Goal: Task Accomplishment & Management: Manage account settings

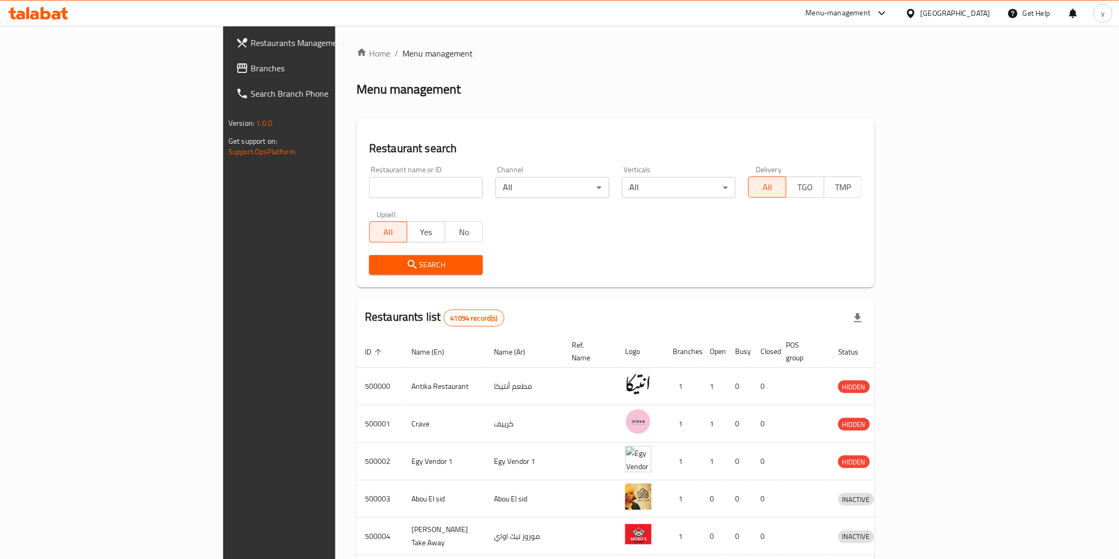
click at [921, 14] on div at bounding box center [912, 13] width 15 height 12
click at [854, 279] on div "[GEOGRAPHIC_DATA]" at bounding box center [876, 277] width 70 height 12
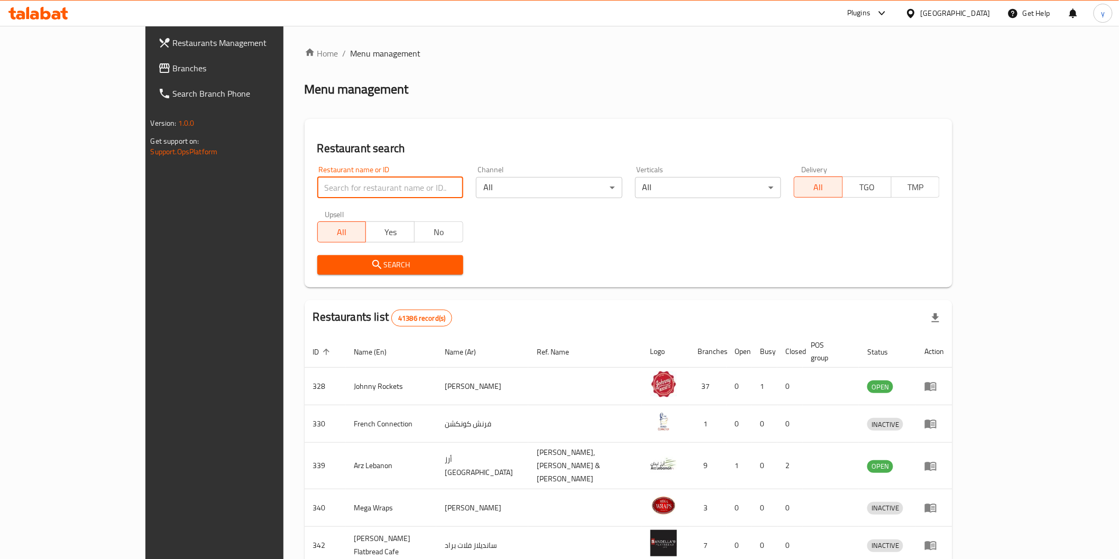
click at [381, 187] on input "search" at bounding box center [390, 187] width 146 height 21
paste input "777572"
type input "777572"
click button "Search" at bounding box center [390, 265] width 146 height 20
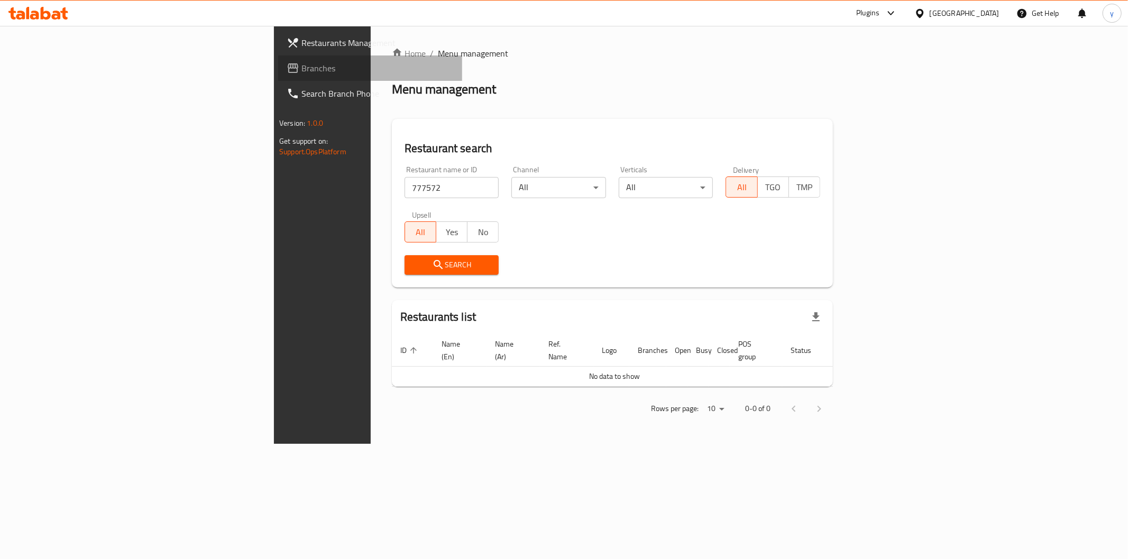
click at [288, 64] on icon at bounding box center [293, 68] width 11 height 10
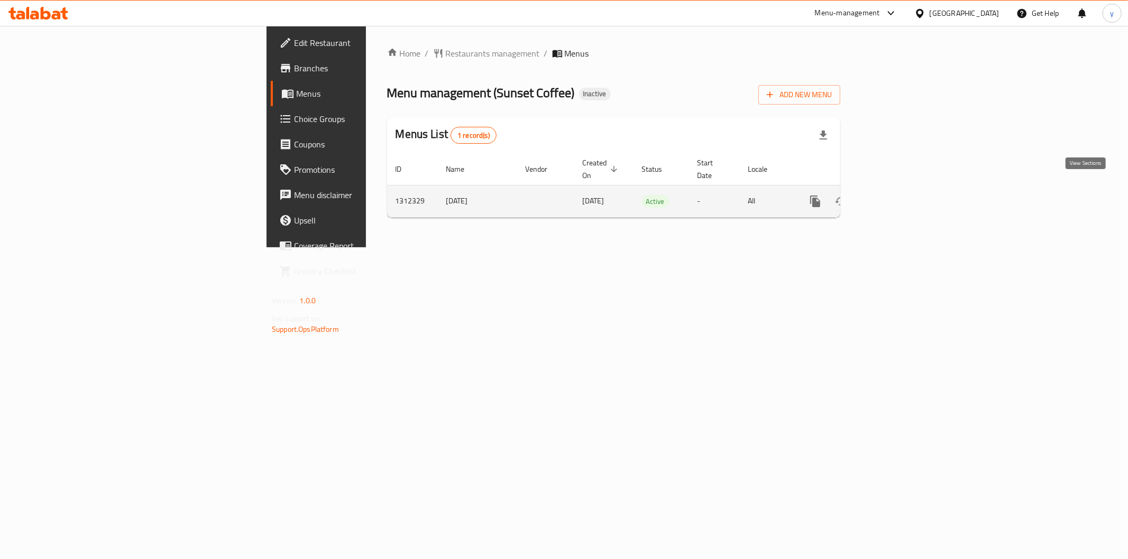
click at [896, 197] on icon "enhanced table" at bounding box center [892, 202] width 10 height 10
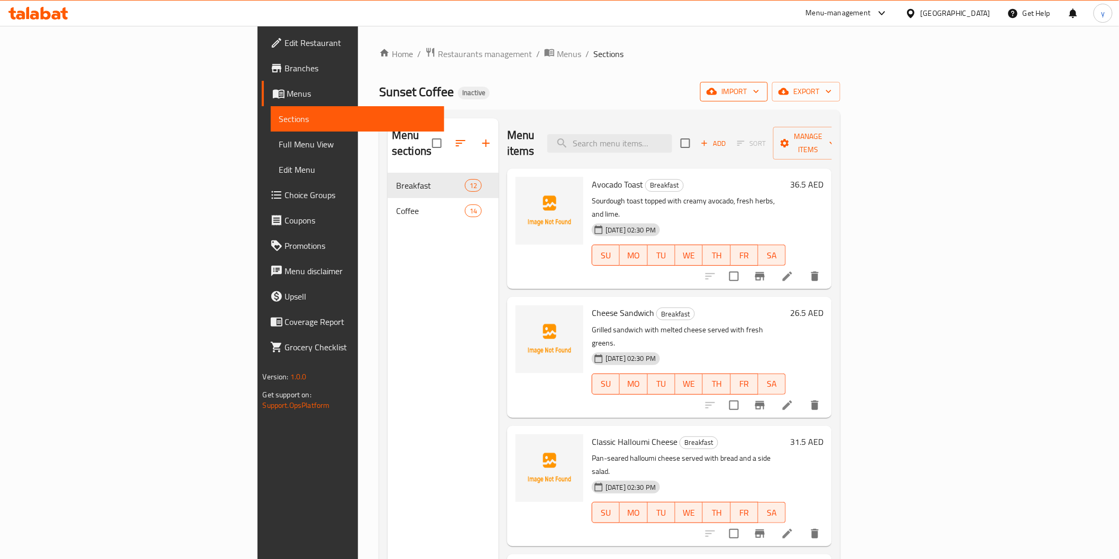
click at [759, 91] on span "import" at bounding box center [734, 91] width 51 height 13
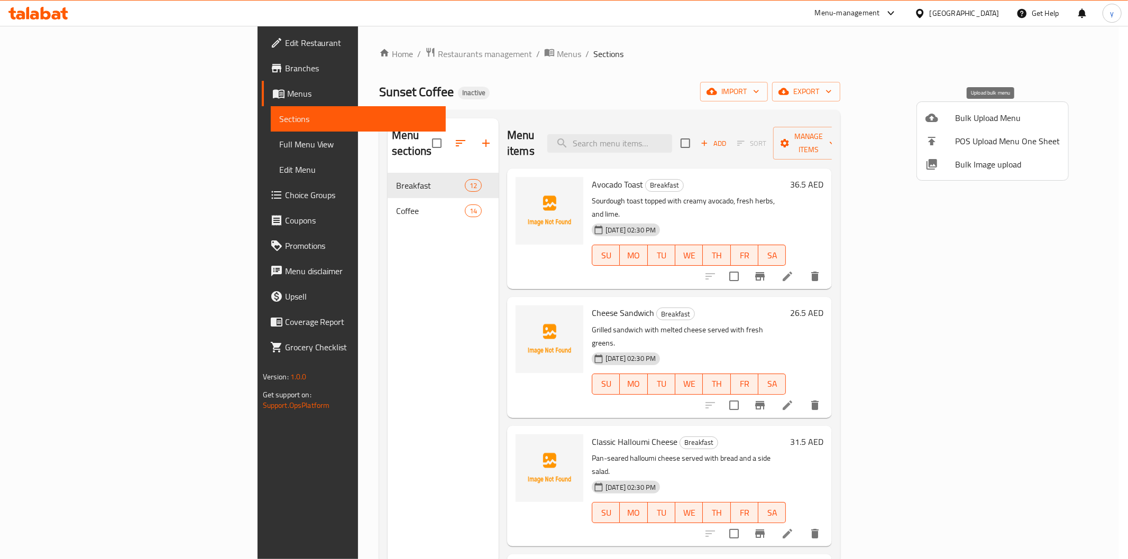
click at [978, 120] on span "Bulk Upload Menu" at bounding box center [1007, 118] width 105 height 13
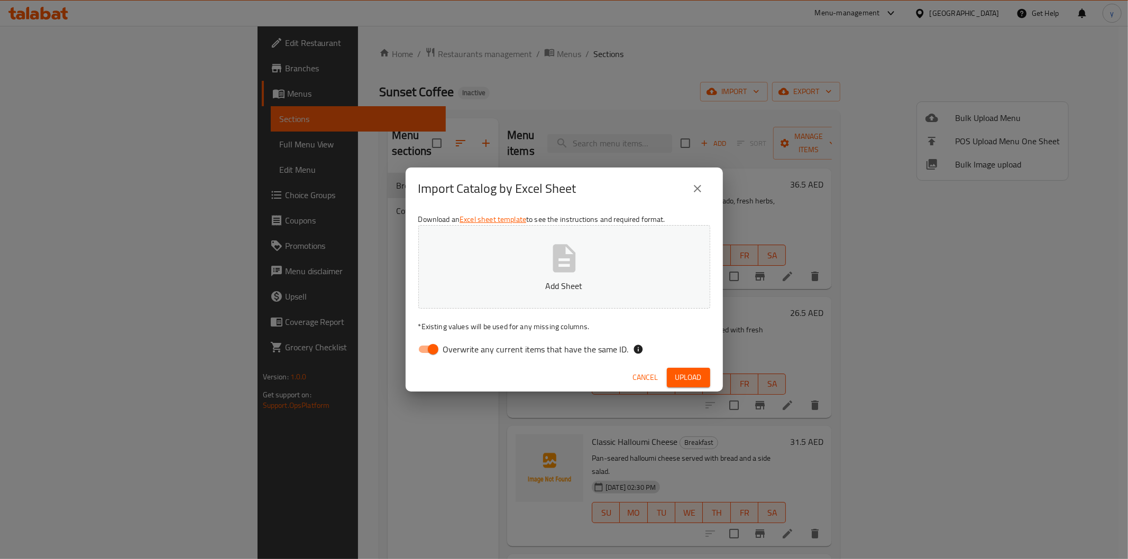
click at [436, 347] on input "Overwrite any current items that have the same ID." at bounding box center [433, 349] width 60 height 20
checkbox input "false"
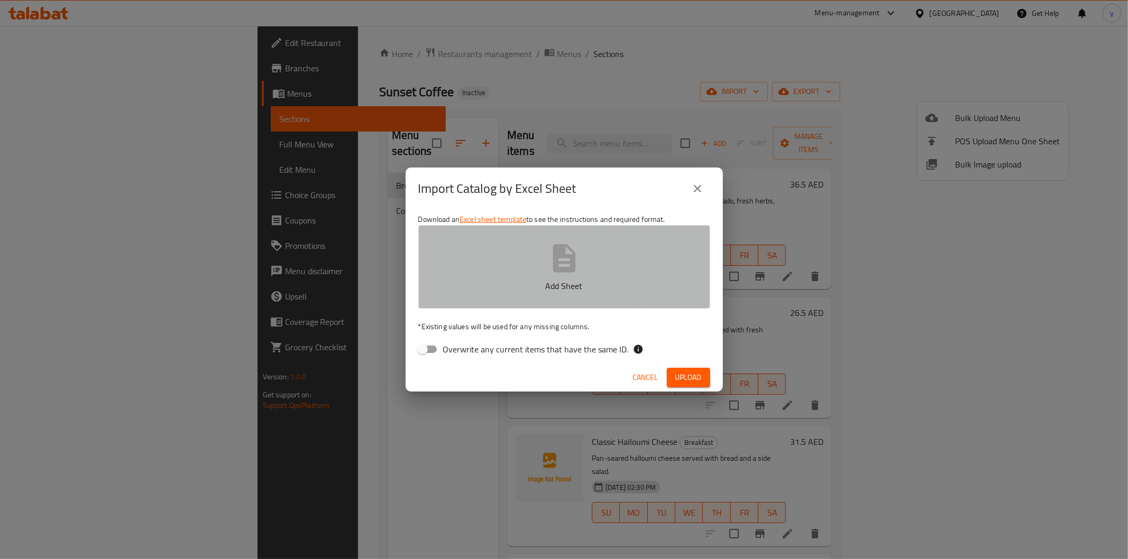
click at [509, 273] on button "Add Sheet" at bounding box center [564, 267] width 292 height 84
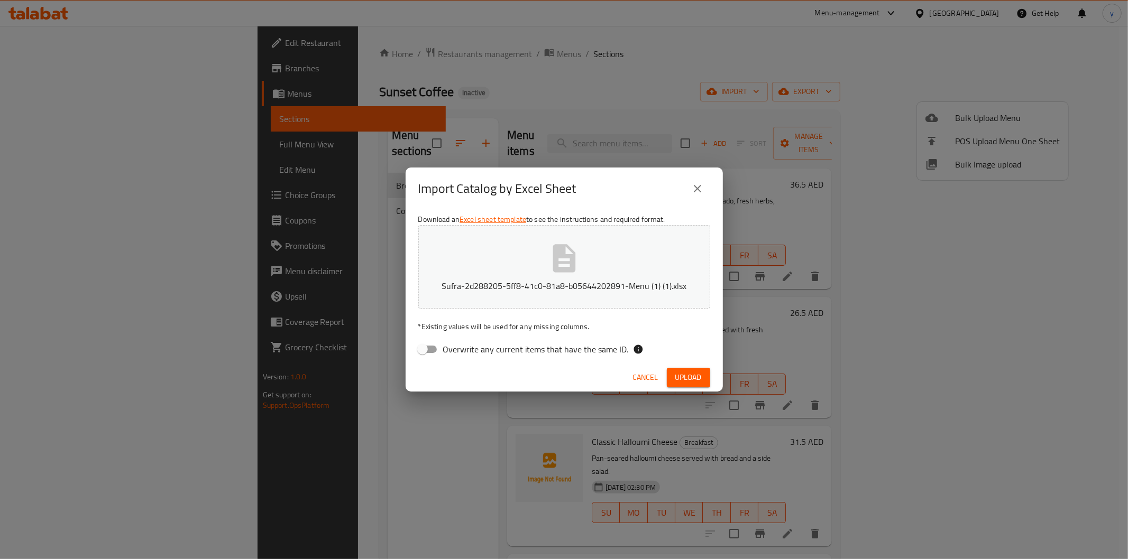
click at [688, 372] on span "Upload" at bounding box center [688, 377] width 26 height 13
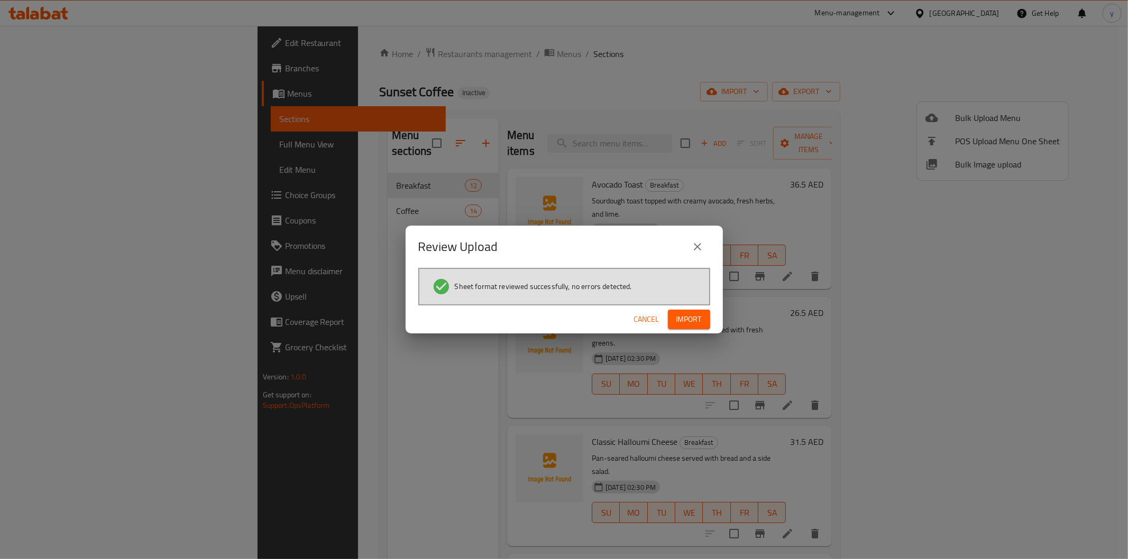
click at [697, 311] on button "Import" at bounding box center [689, 320] width 42 height 20
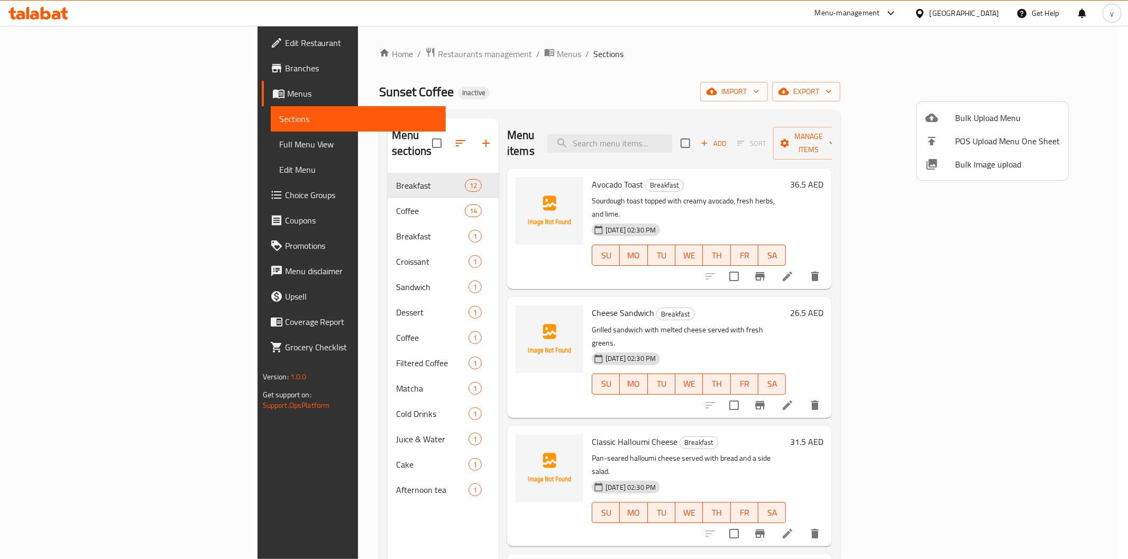
click at [425, 245] on div at bounding box center [564, 279] width 1128 height 559
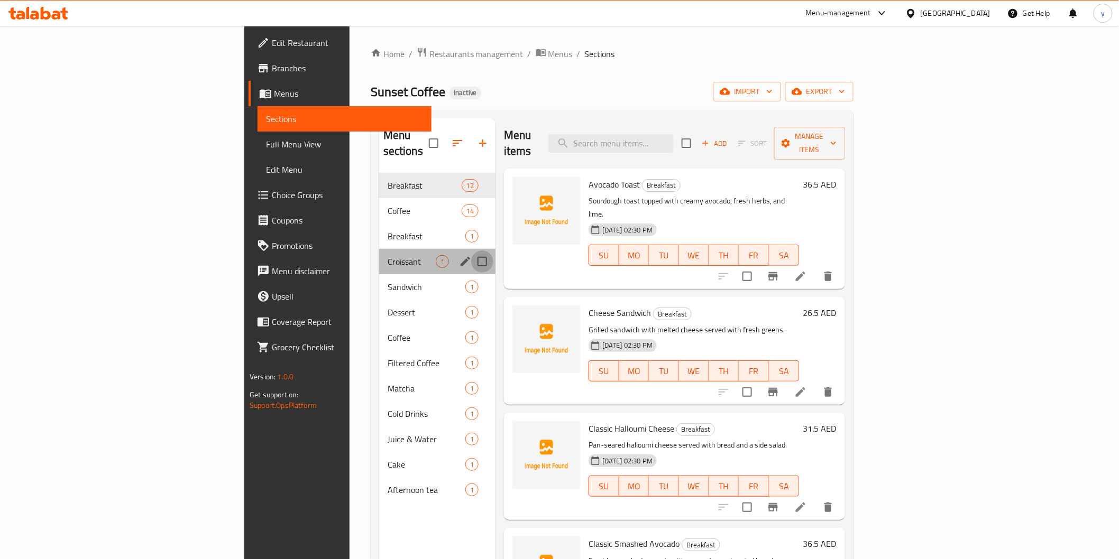
click at [471, 251] on input "Menu sections" at bounding box center [482, 262] width 22 height 22
checkbox input "true"
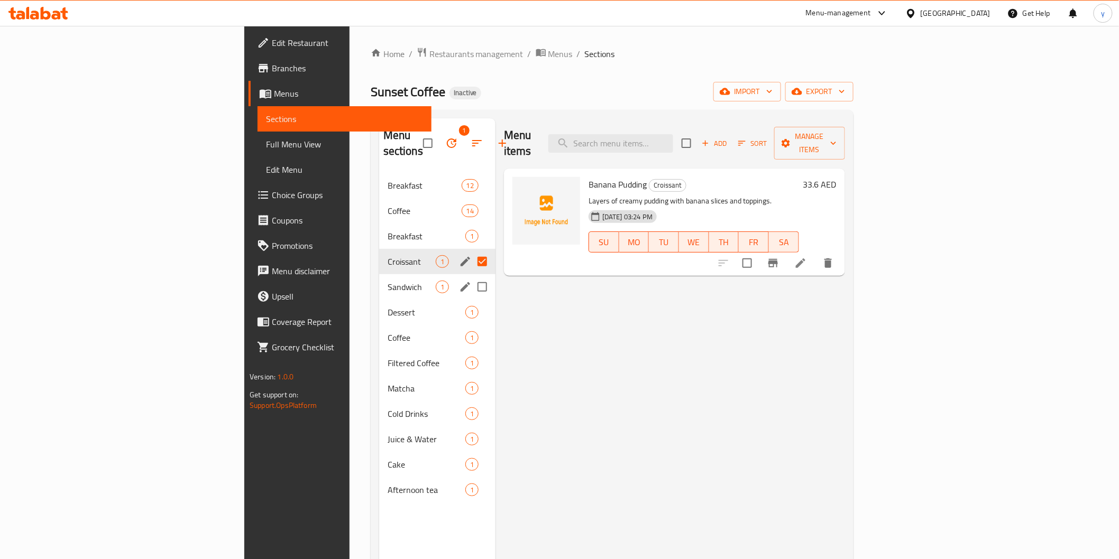
click at [471, 276] on input "Menu sections" at bounding box center [482, 287] width 22 height 22
checkbox input "true"
click at [471, 301] on input "Menu sections" at bounding box center [482, 312] width 22 height 22
checkbox input "true"
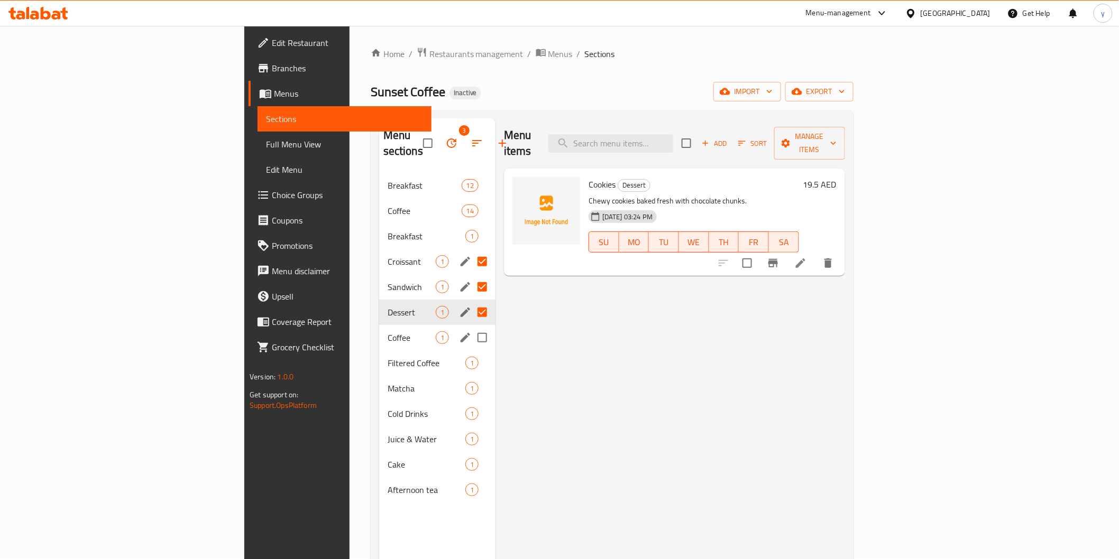
click at [471, 327] on input "Menu sections" at bounding box center [482, 338] width 22 height 22
checkbox input "true"
click at [471, 352] on input "Menu sections" at bounding box center [482, 363] width 22 height 22
checkbox input "true"
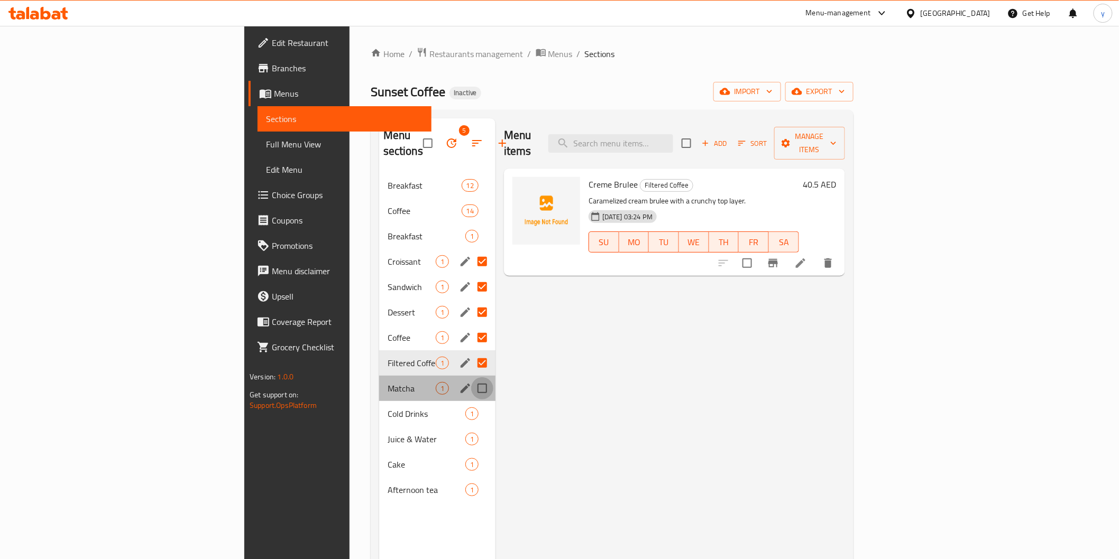
click at [471, 378] on input "Menu sections" at bounding box center [482, 389] width 22 height 22
checkbox input "true"
click at [471, 403] on input "Menu sections" at bounding box center [482, 414] width 22 height 22
checkbox input "true"
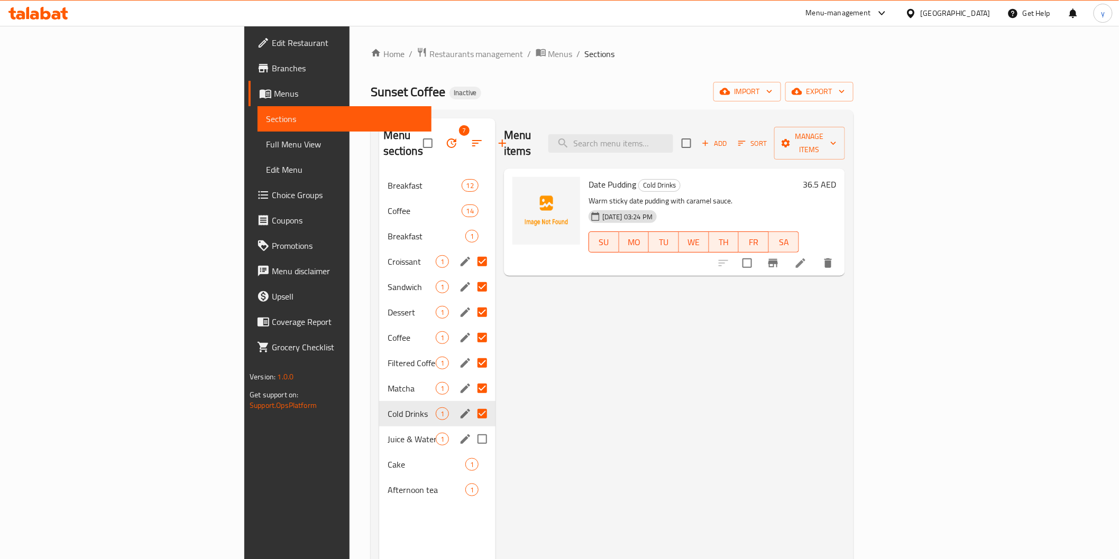
click at [471, 428] on input "Menu sections" at bounding box center [482, 439] width 22 height 22
checkbox input "true"
click at [471, 454] on input "Menu sections" at bounding box center [482, 465] width 22 height 22
checkbox input "true"
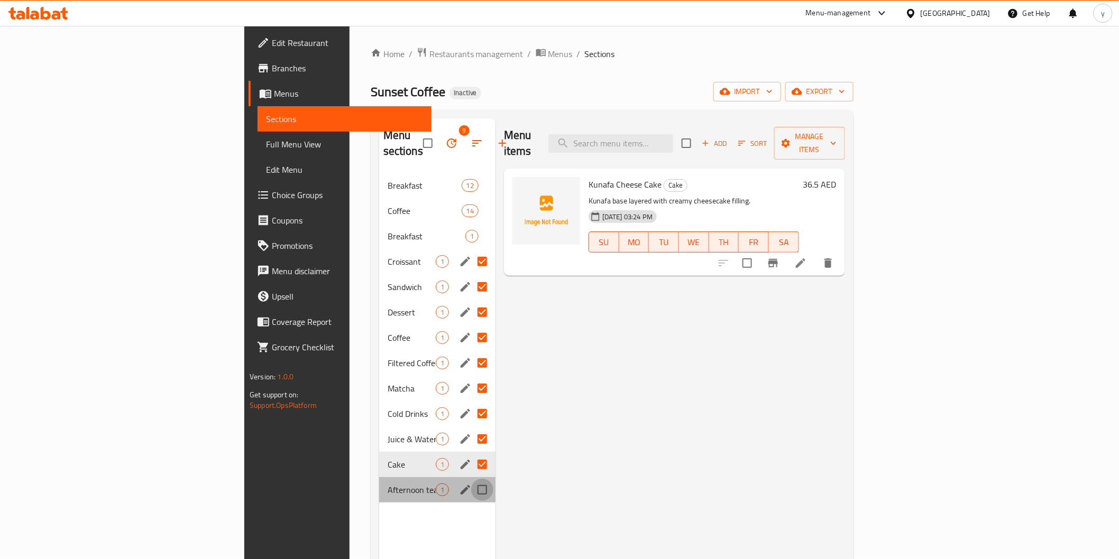
click at [471, 479] on input "Menu sections" at bounding box center [482, 490] width 22 height 22
checkbox input "true"
click at [447, 139] on icon "button" at bounding box center [452, 144] width 10 height 10
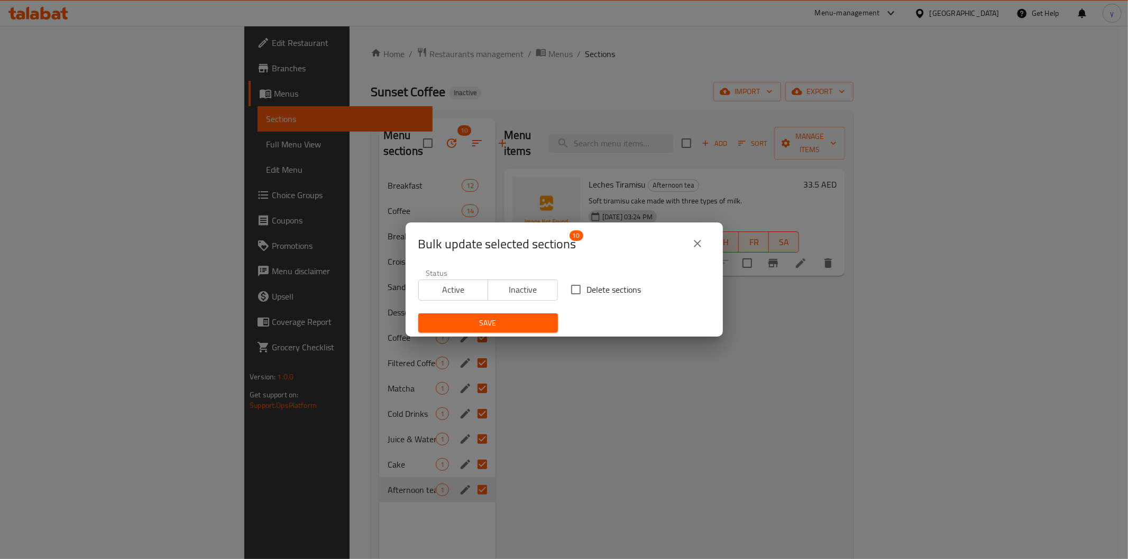
click at [574, 290] on input "Delete sections" at bounding box center [576, 290] width 22 height 22
checkbox input "true"
click at [521, 320] on span "Save" at bounding box center [488, 323] width 123 height 13
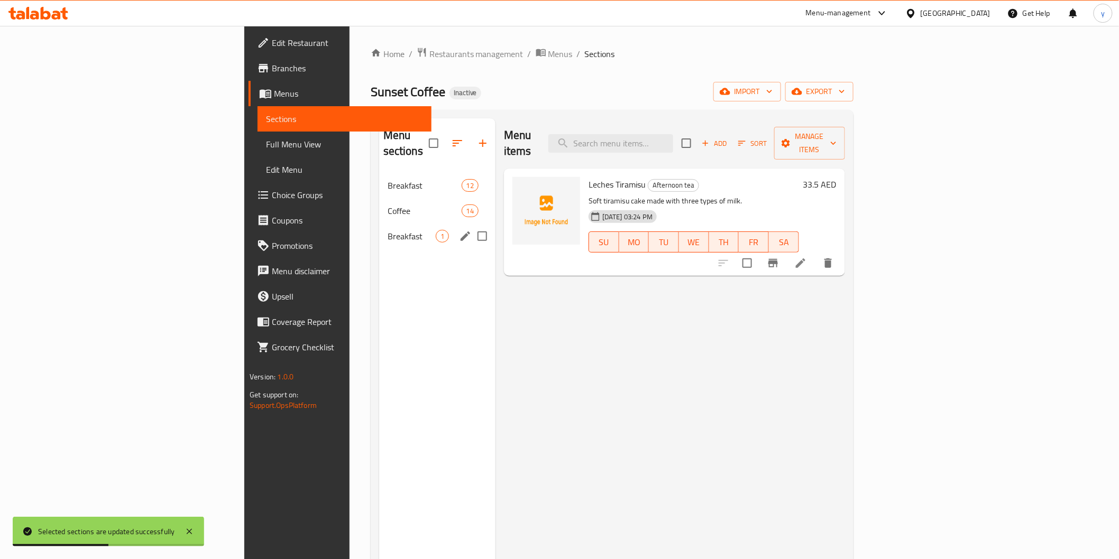
click at [471, 225] on input "Menu sections" at bounding box center [482, 236] width 22 height 22
checkbox input "true"
click at [447, 139] on icon "button" at bounding box center [452, 144] width 10 height 10
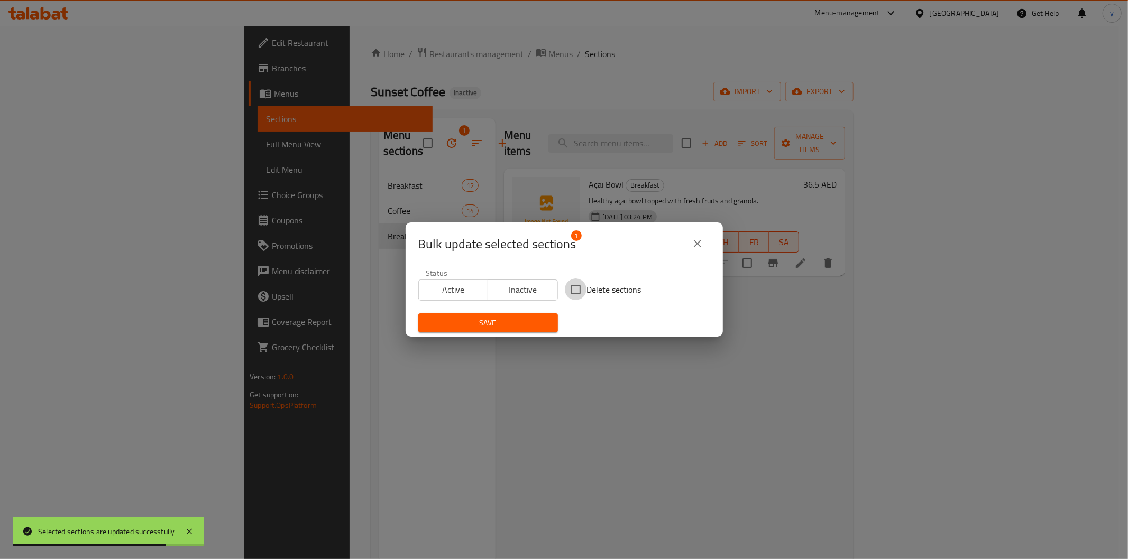
click at [580, 293] on input "Delete sections" at bounding box center [576, 290] width 22 height 22
checkbox input "true"
click at [532, 318] on span "Save" at bounding box center [488, 323] width 123 height 13
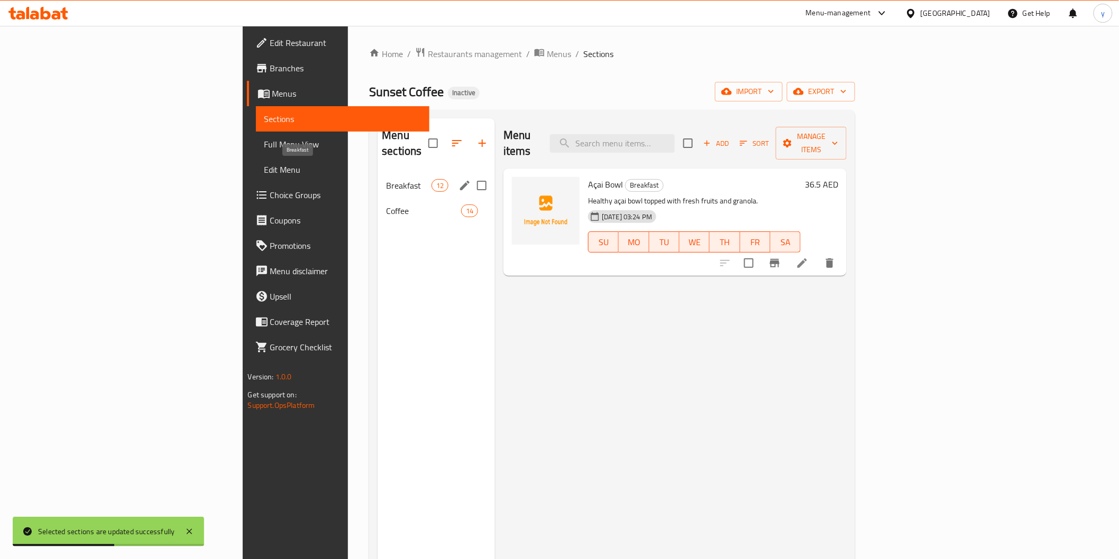
click at [386, 179] on span "Breakfast" at bounding box center [408, 185] width 45 height 13
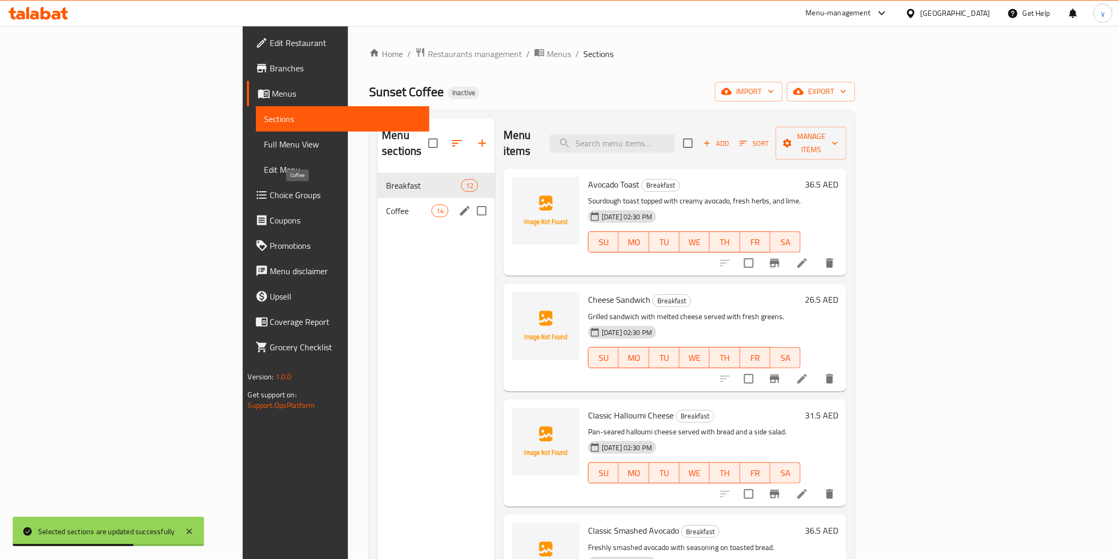
click at [386, 205] on span "Coffee" at bounding box center [408, 211] width 45 height 13
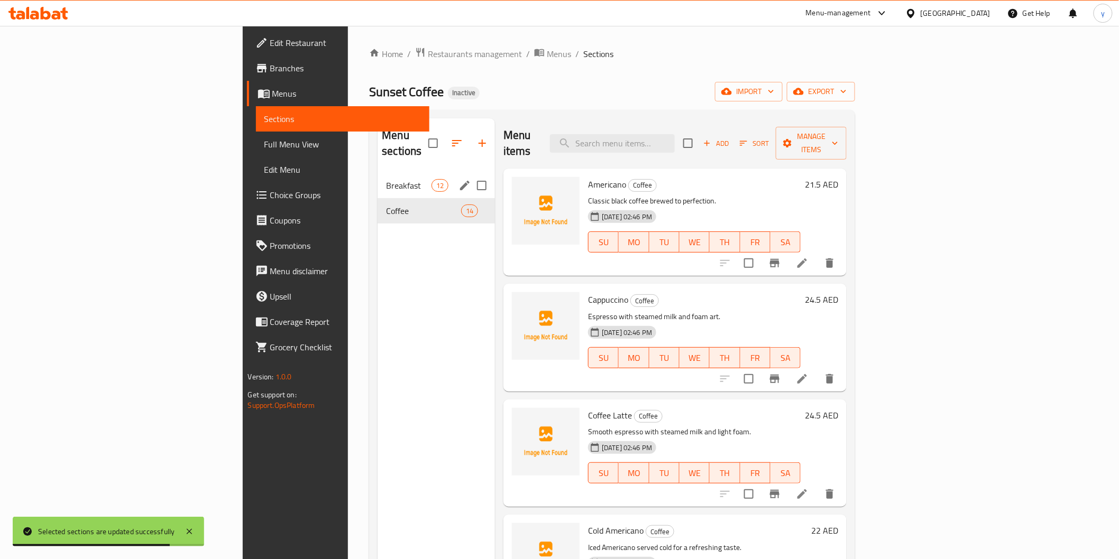
click at [378, 177] on div "Breakfast 12" at bounding box center [436, 185] width 117 height 25
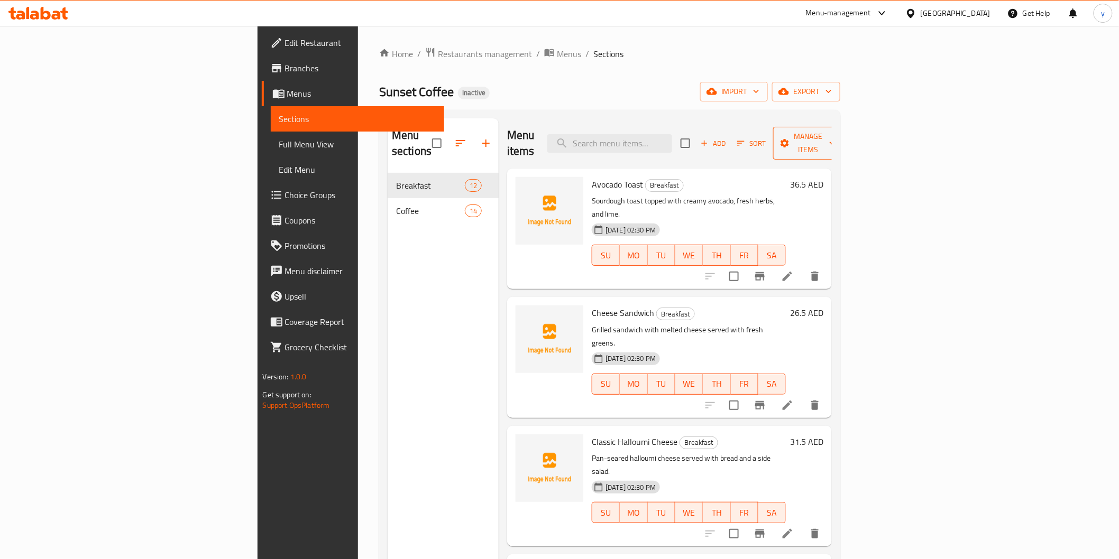
click at [835, 130] on span "Manage items" at bounding box center [809, 143] width 54 height 26
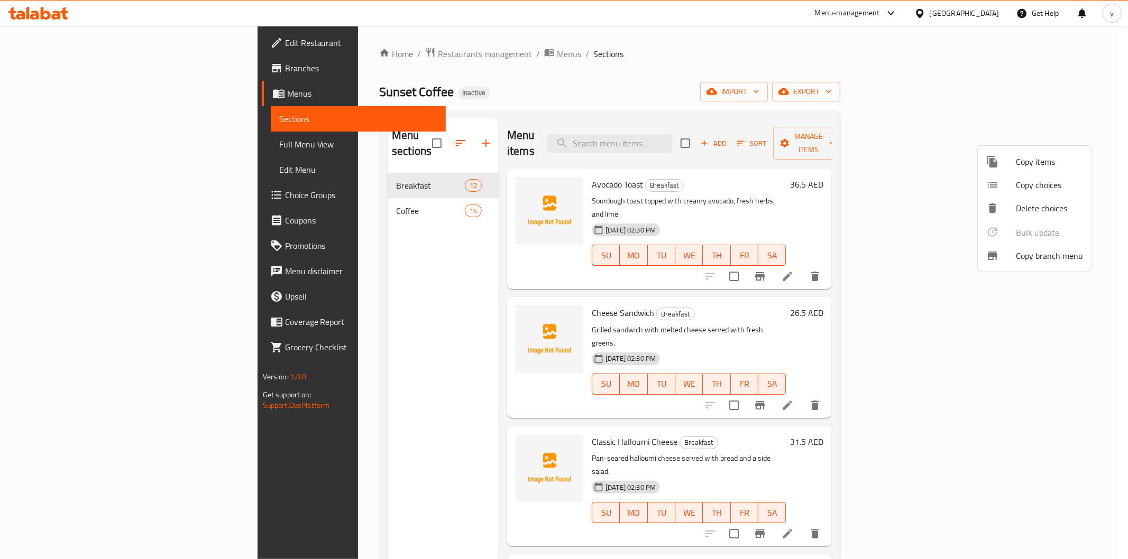
click at [816, 66] on div at bounding box center [564, 279] width 1128 height 559
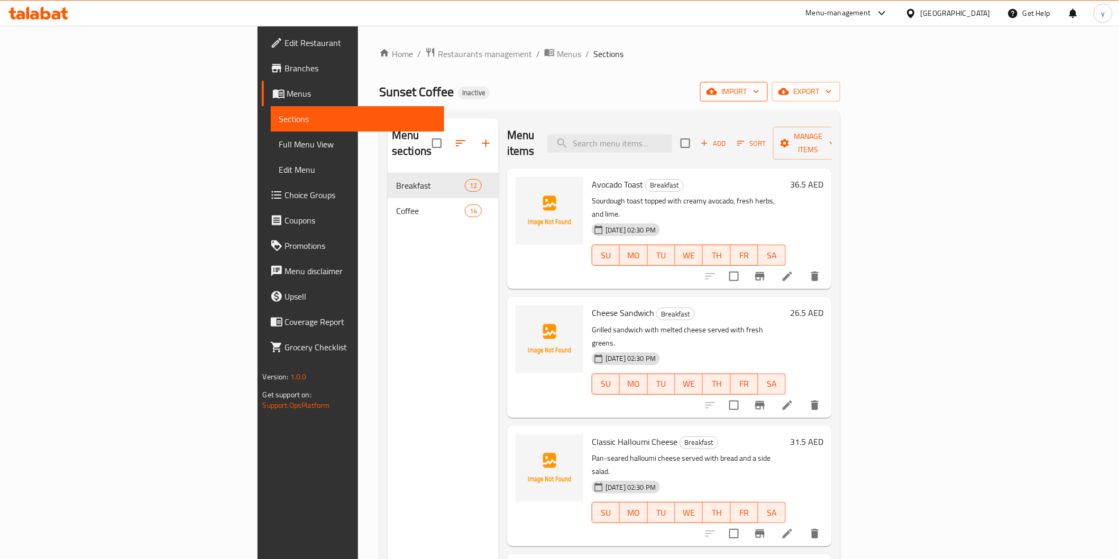
click at [759, 86] on span "import" at bounding box center [734, 91] width 51 height 13
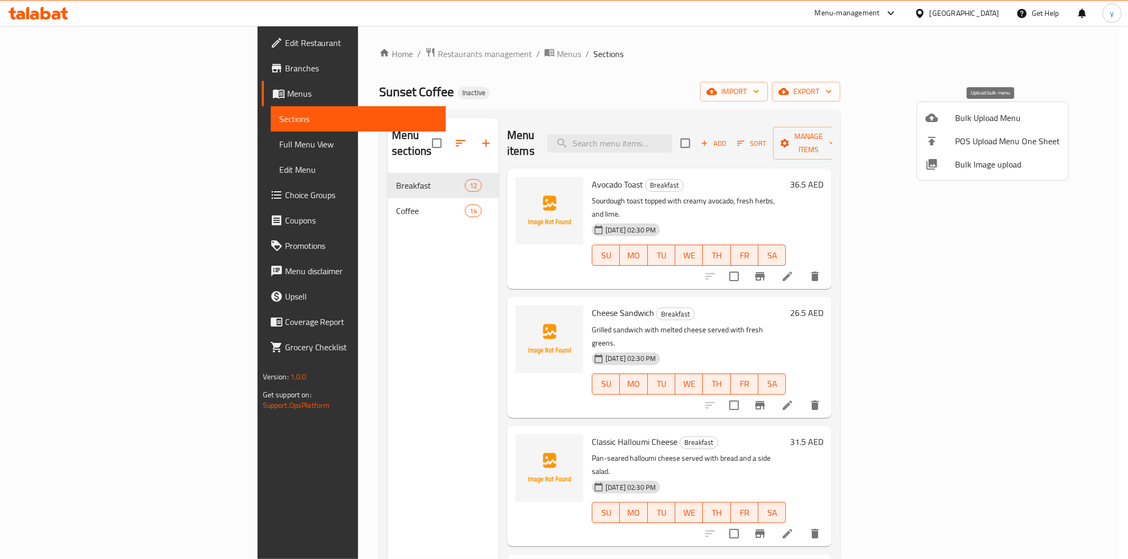
click at [976, 118] on span "Bulk Upload Menu" at bounding box center [1007, 118] width 105 height 13
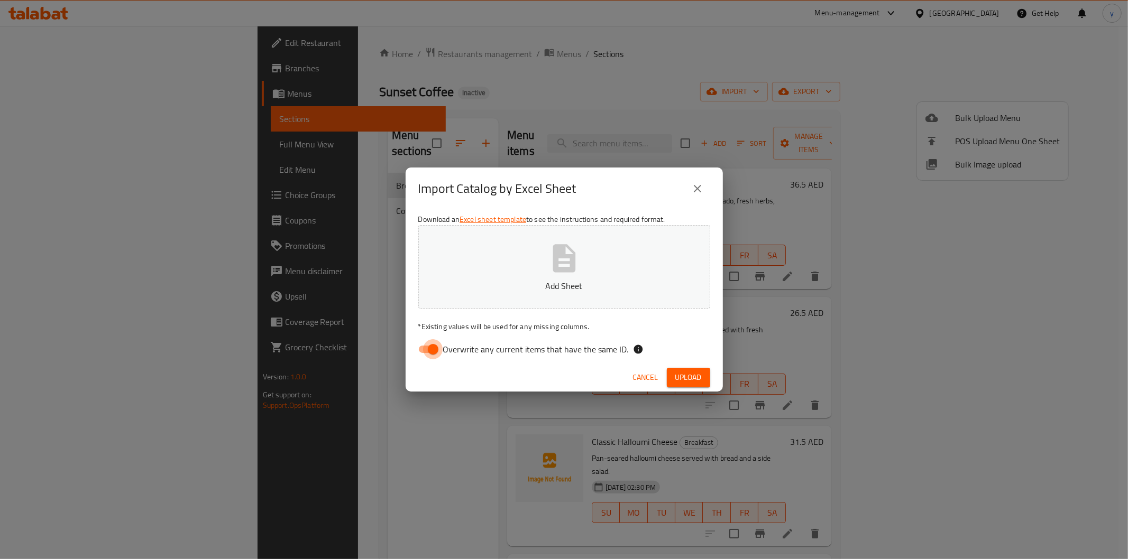
click at [433, 350] on input "Overwrite any current items that have the same ID." at bounding box center [433, 349] width 60 height 20
checkbox input "false"
click at [575, 256] on icon "button" at bounding box center [564, 259] width 34 height 34
click at [701, 197] on button "close" at bounding box center [697, 188] width 25 height 25
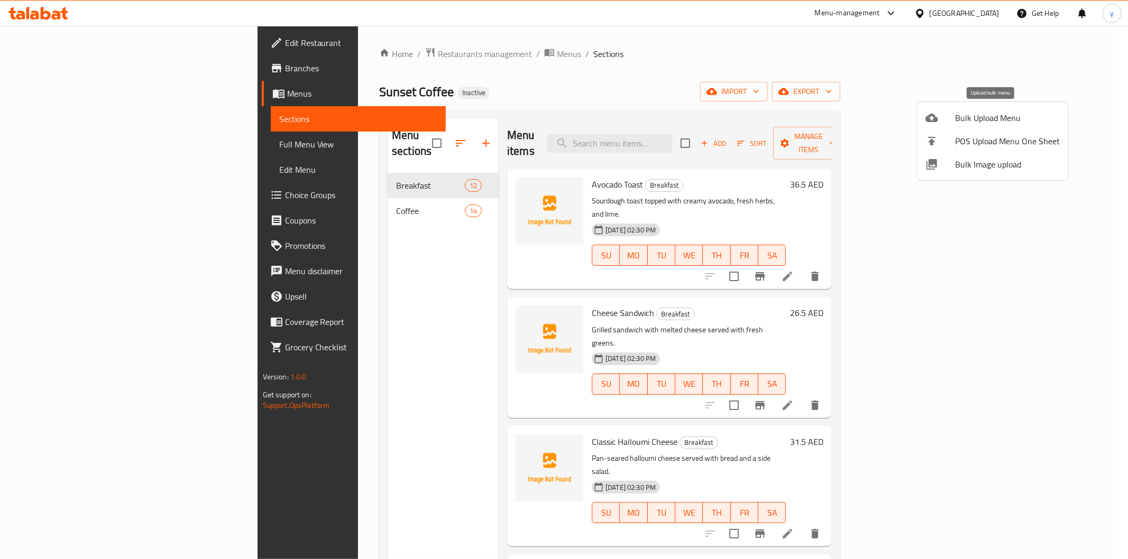
click at [982, 113] on span "Bulk Upload Menu" at bounding box center [1007, 118] width 105 height 13
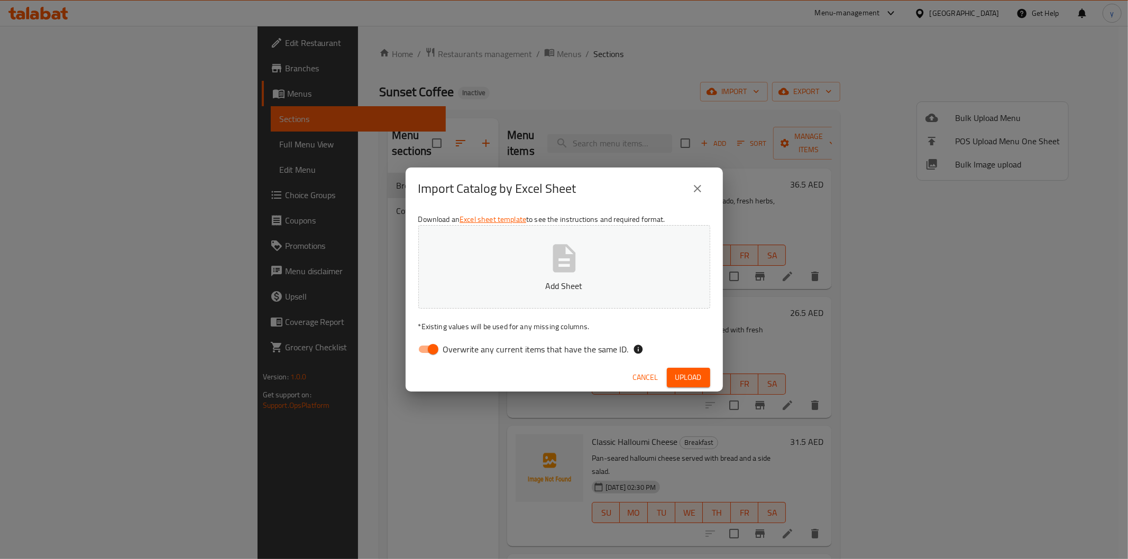
click at [436, 351] on input "Overwrite any current items that have the same ID." at bounding box center [433, 349] width 60 height 20
checkbox input "false"
click at [526, 288] on p "Add Sheet" at bounding box center [564, 286] width 259 height 13
click at [683, 374] on span "Upload" at bounding box center [688, 377] width 26 height 13
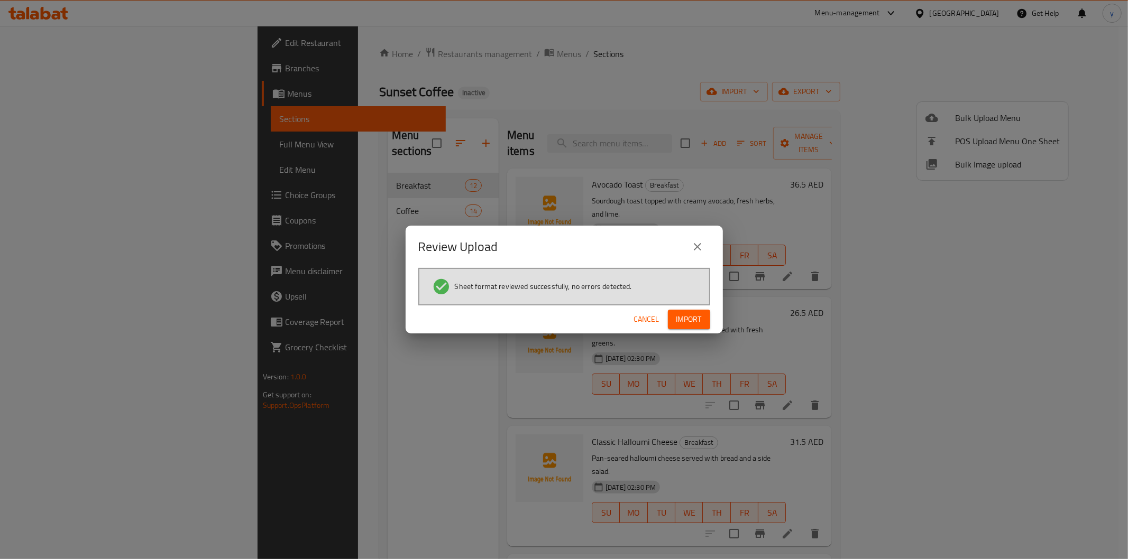
click at [697, 317] on span "Import" at bounding box center [688, 319] width 25 height 13
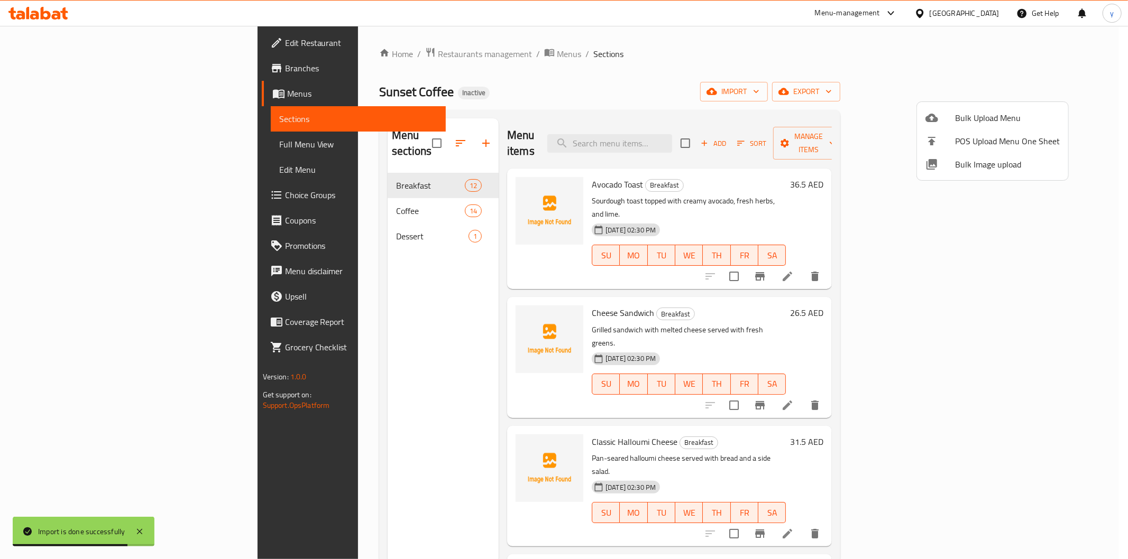
click at [312, 224] on div at bounding box center [564, 279] width 1128 height 559
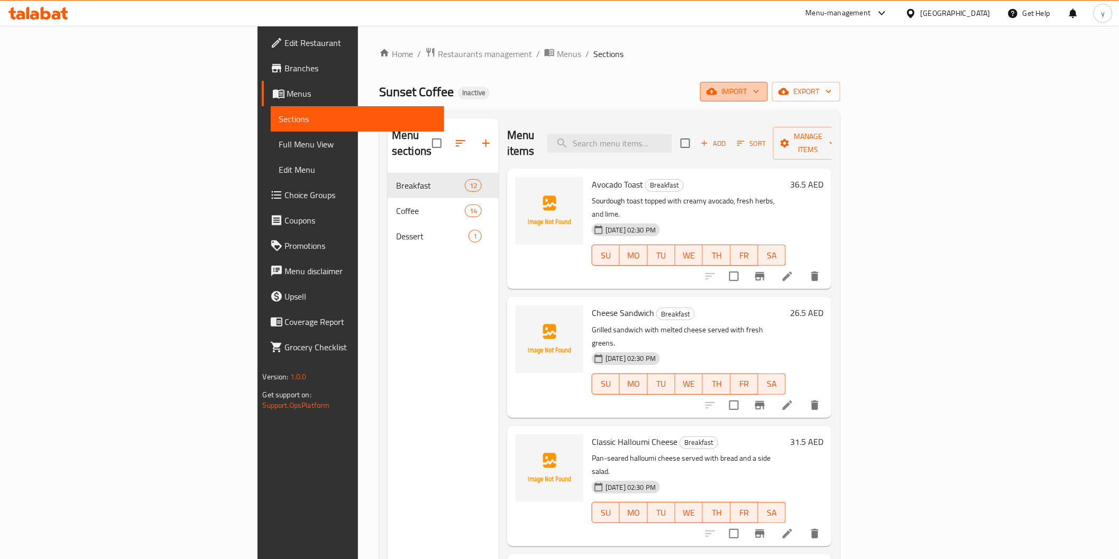
click at [717, 87] on icon "button" at bounding box center [711, 91] width 11 height 11
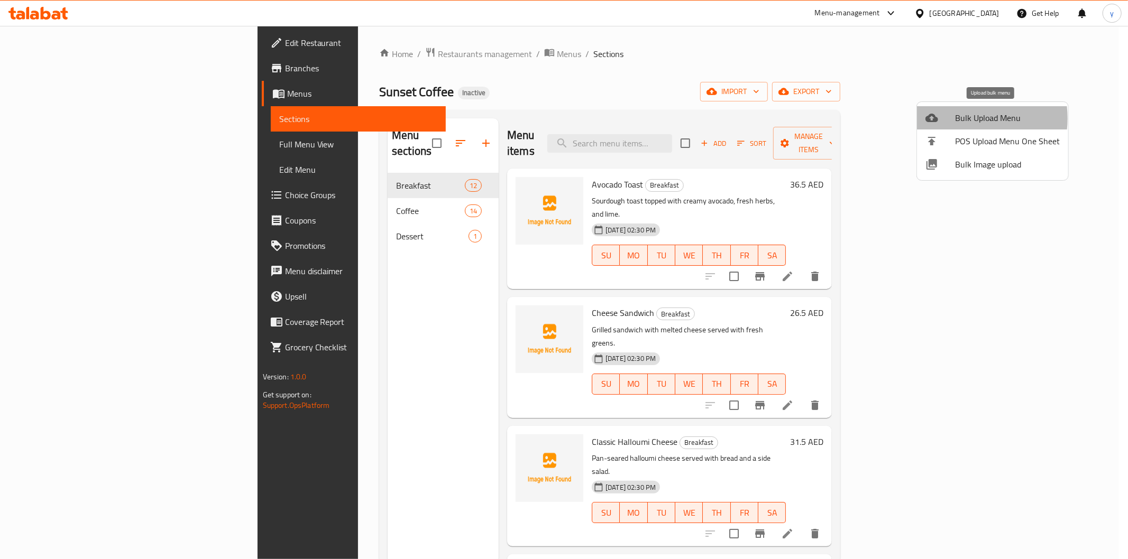
click at [955, 118] on span "Bulk Upload Menu" at bounding box center [1007, 118] width 105 height 13
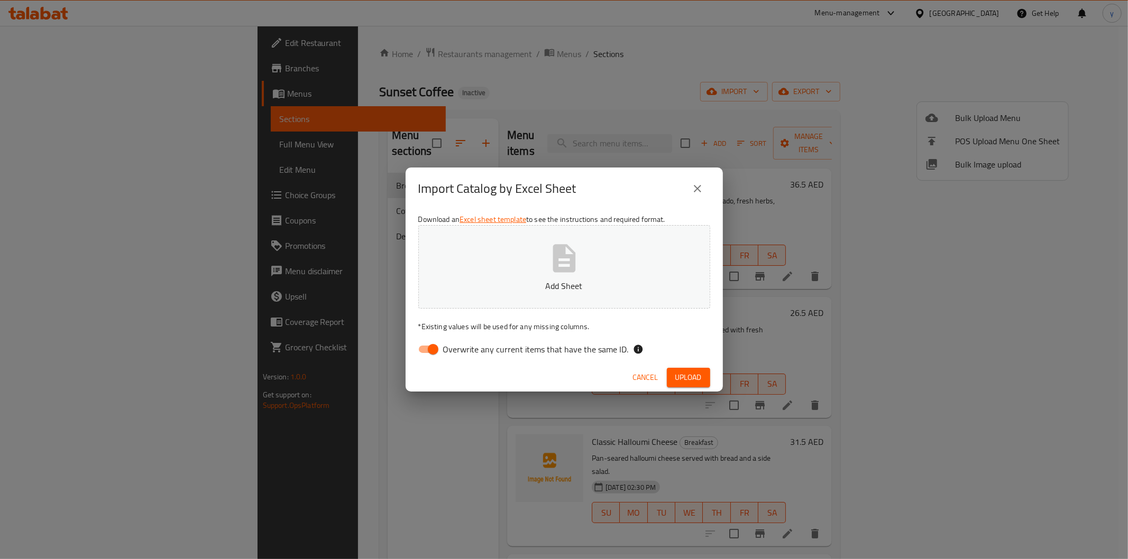
click at [432, 352] on input "Overwrite any current items that have the same ID." at bounding box center [433, 349] width 60 height 20
checkbox input "false"
click at [580, 268] on icon "button" at bounding box center [564, 259] width 34 height 34
click at [697, 186] on icon "close" at bounding box center [697, 188] width 13 height 13
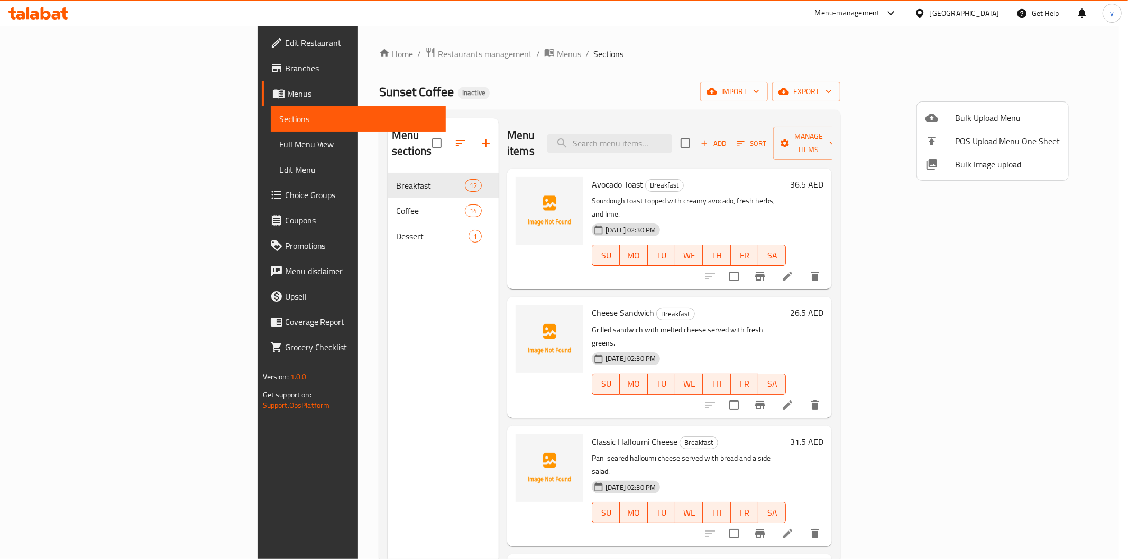
click at [648, 80] on div at bounding box center [564, 279] width 1128 height 559
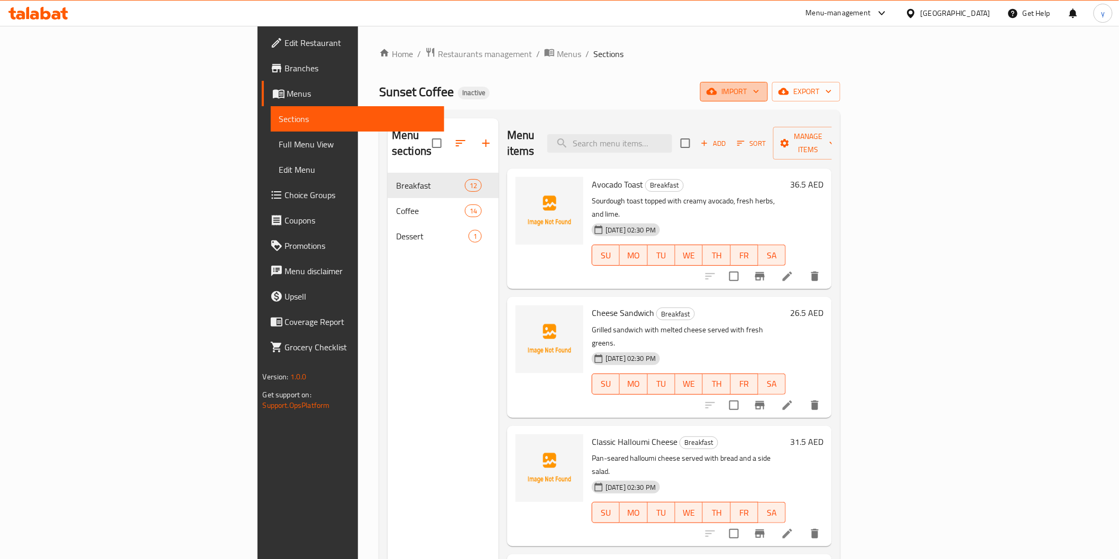
click at [759, 89] on span "import" at bounding box center [734, 91] width 51 height 13
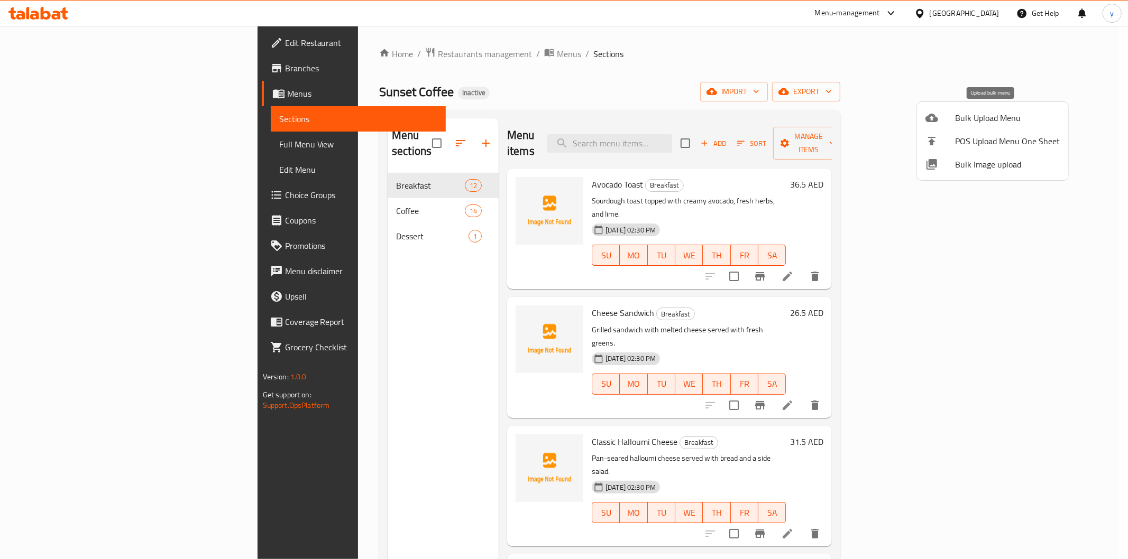
click at [943, 118] on div at bounding box center [940, 118] width 30 height 13
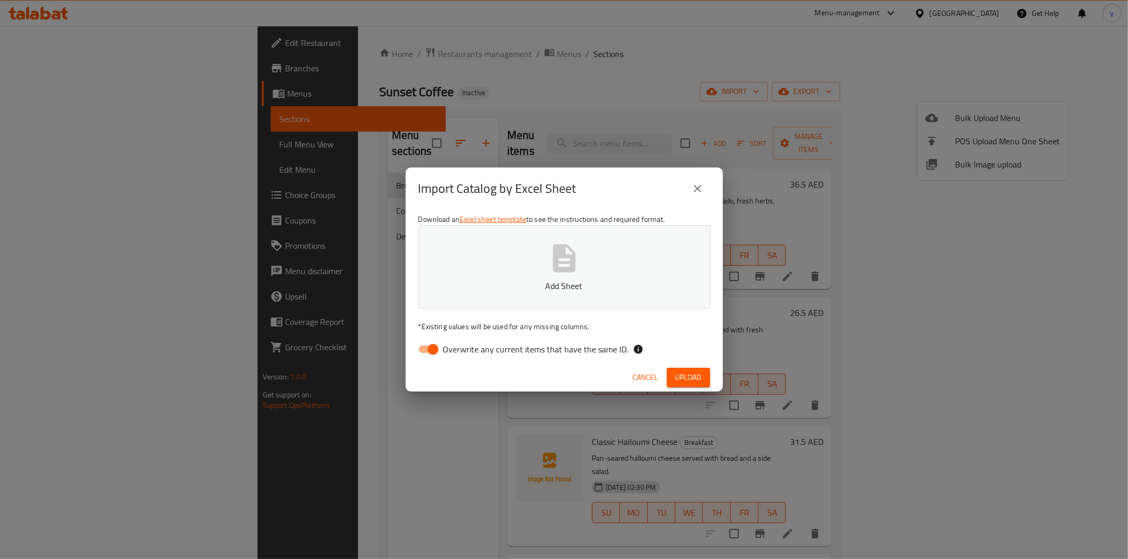
click at [434, 348] on input "Overwrite any current items that have the same ID." at bounding box center [433, 349] width 60 height 20
checkbox input "false"
click at [527, 280] on p "Add Sheet" at bounding box center [564, 286] width 259 height 13
click at [680, 374] on span "Upload" at bounding box center [688, 377] width 26 height 13
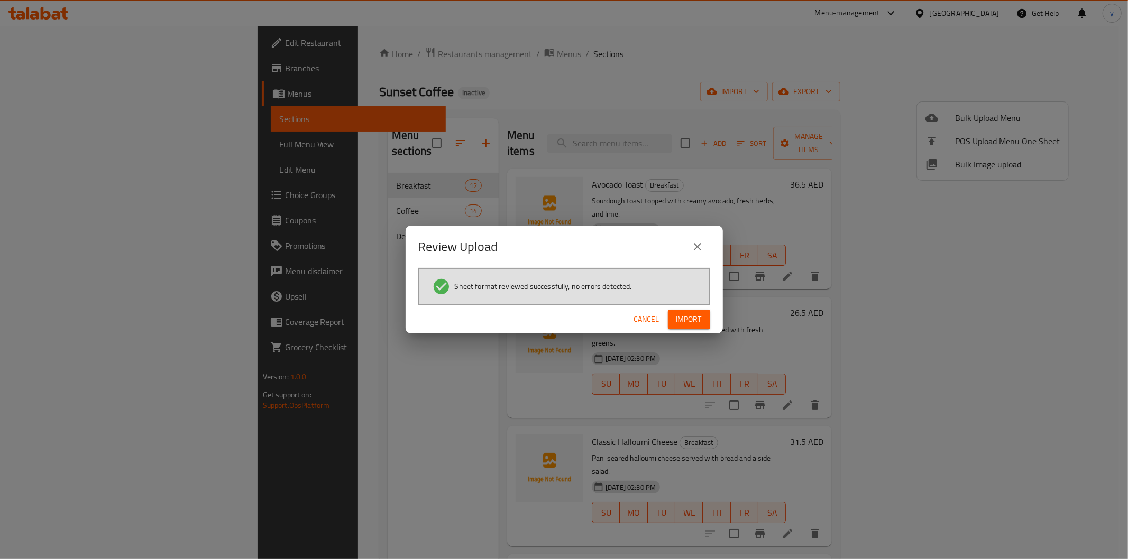
click at [684, 316] on span "Import" at bounding box center [688, 319] width 25 height 13
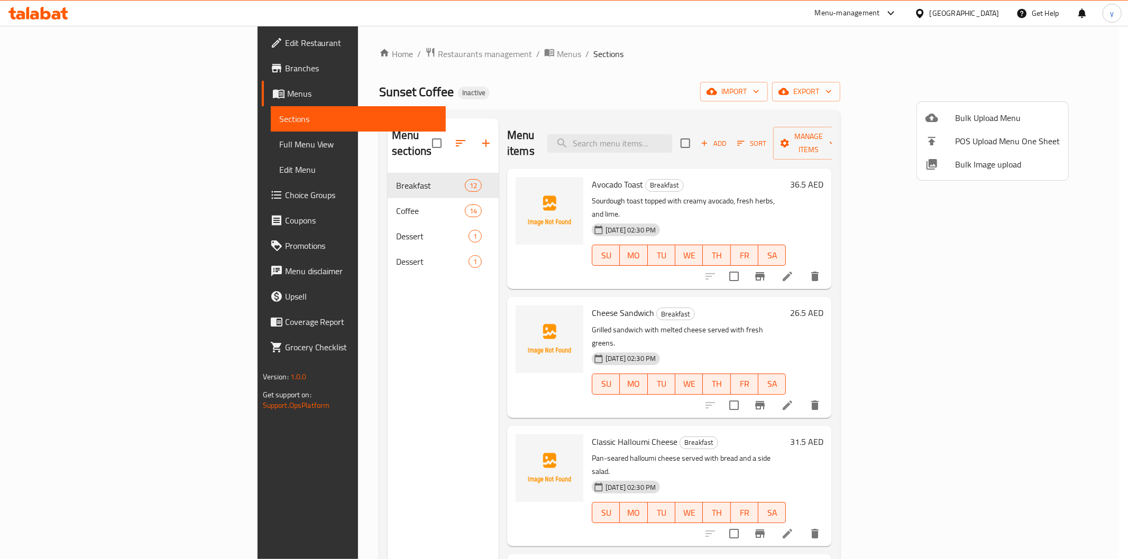
click at [327, 283] on div at bounding box center [564, 279] width 1128 height 559
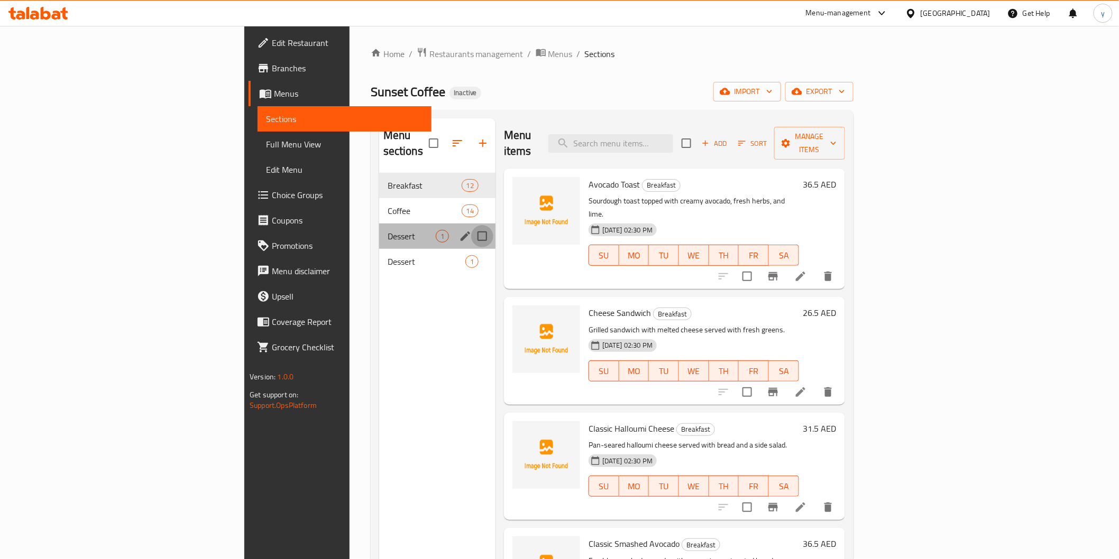
click at [471, 225] on input "Menu sections" at bounding box center [482, 236] width 22 height 22
checkbox input "true"
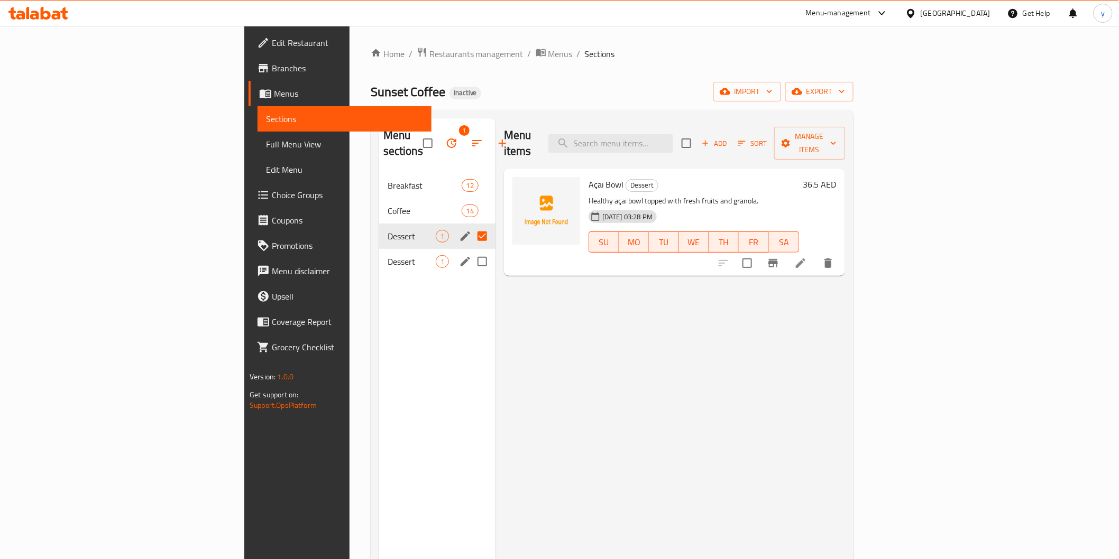
click at [471, 251] on input "Menu sections" at bounding box center [482, 262] width 22 height 22
checkbox input "true"
click at [447, 140] on icon "button" at bounding box center [452, 144] width 10 height 10
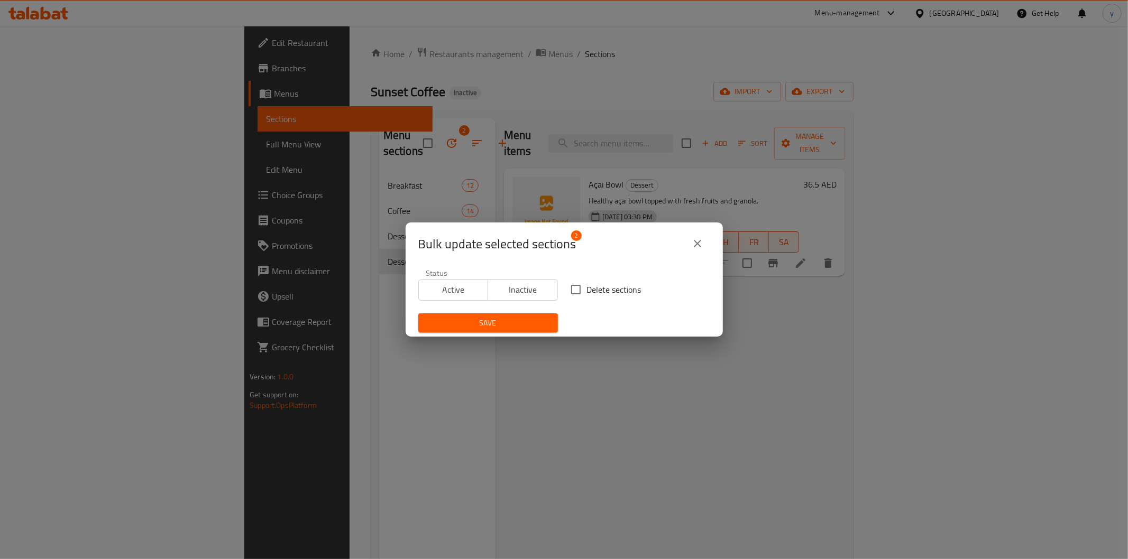
click at [576, 284] on input "Delete sections" at bounding box center [576, 290] width 22 height 22
checkbox input "true"
click at [515, 320] on span "Save" at bounding box center [488, 323] width 123 height 13
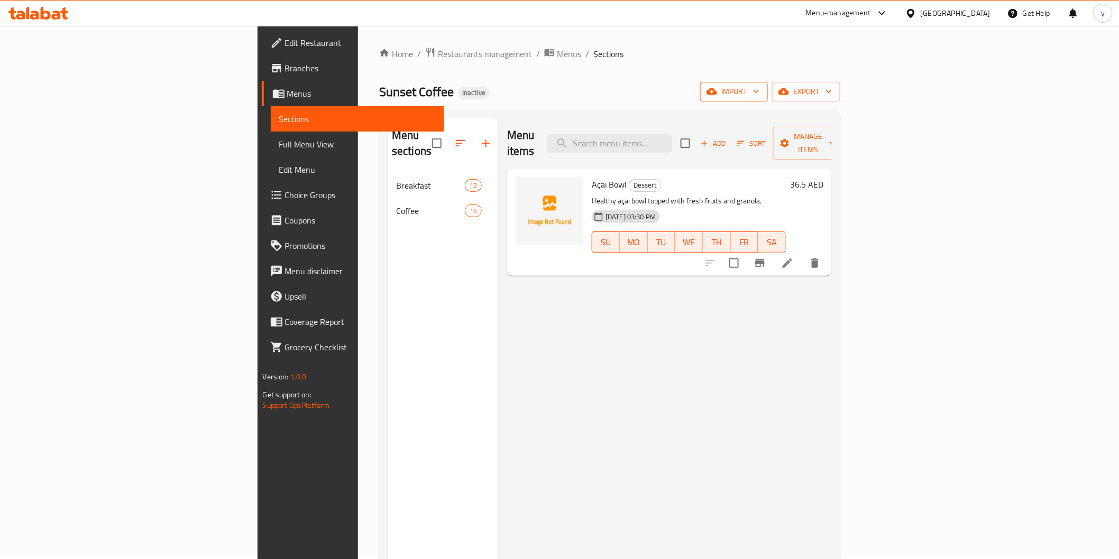
click at [759, 94] on span "import" at bounding box center [734, 91] width 51 height 13
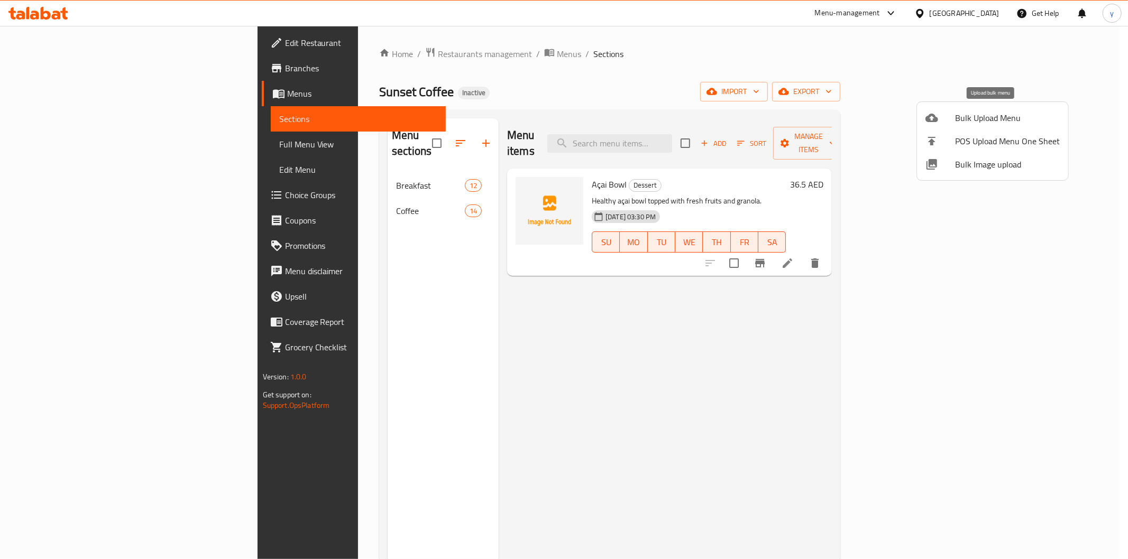
click at [996, 116] on span "Bulk Upload Menu" at bounding box center [1007, 118] width 105 height 13
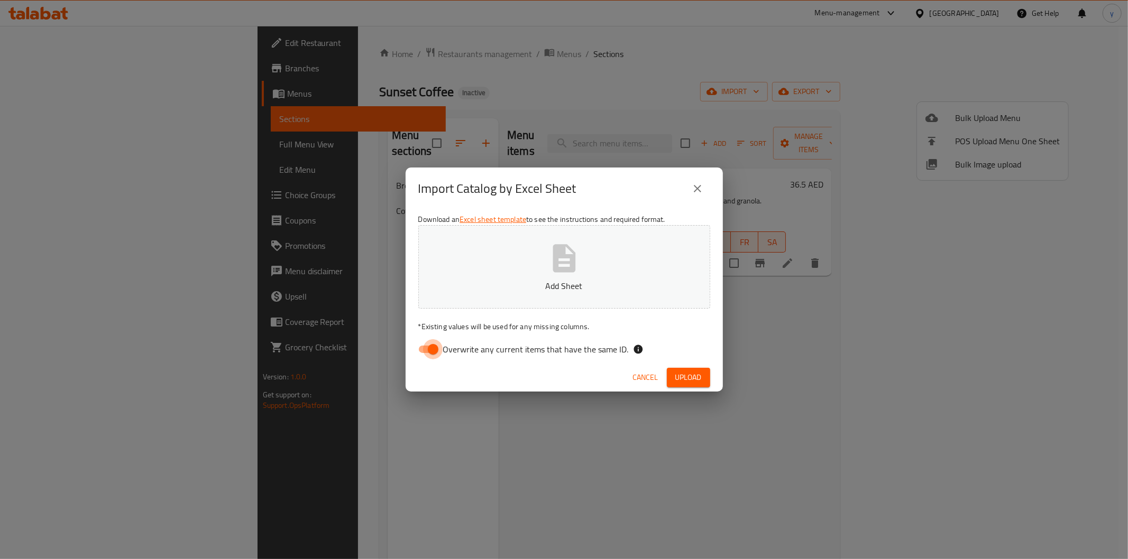
click at [417, 347] on input "Overwrite any current items that have the same ID." at bounding box center [433, 349] width 60 height 20
checkbox input "false"
click at [456, 278] on button "Add Sheet" at bounding box center [564, 267] width 292 height 84
click at [699, 373] on span "Upload" at bounding box center [688, 377] width 26 height 13
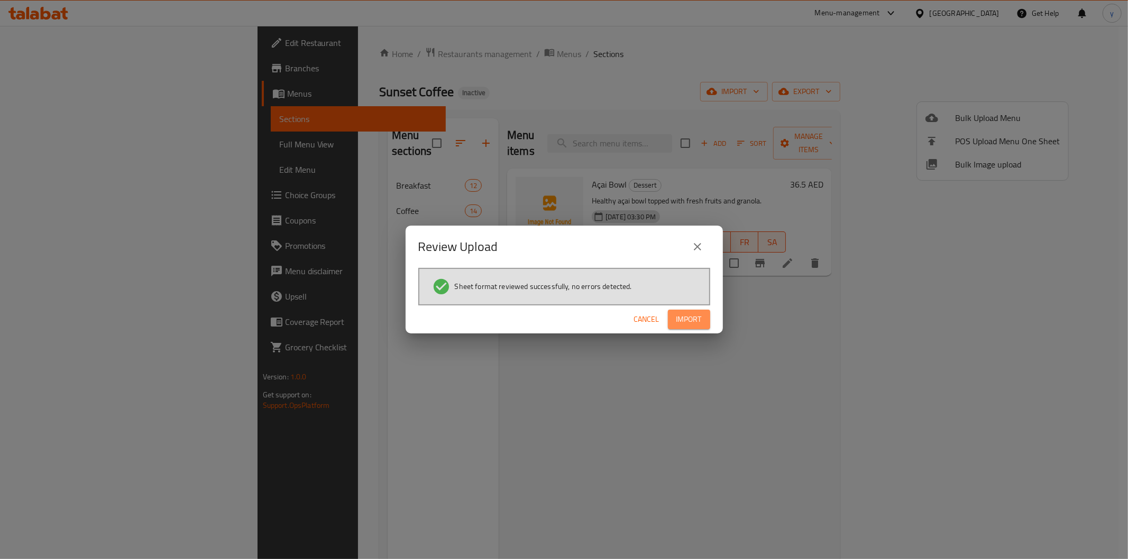
click at [694, 329] on button "Import" at bounding box center [689, 320] width 42 height 20
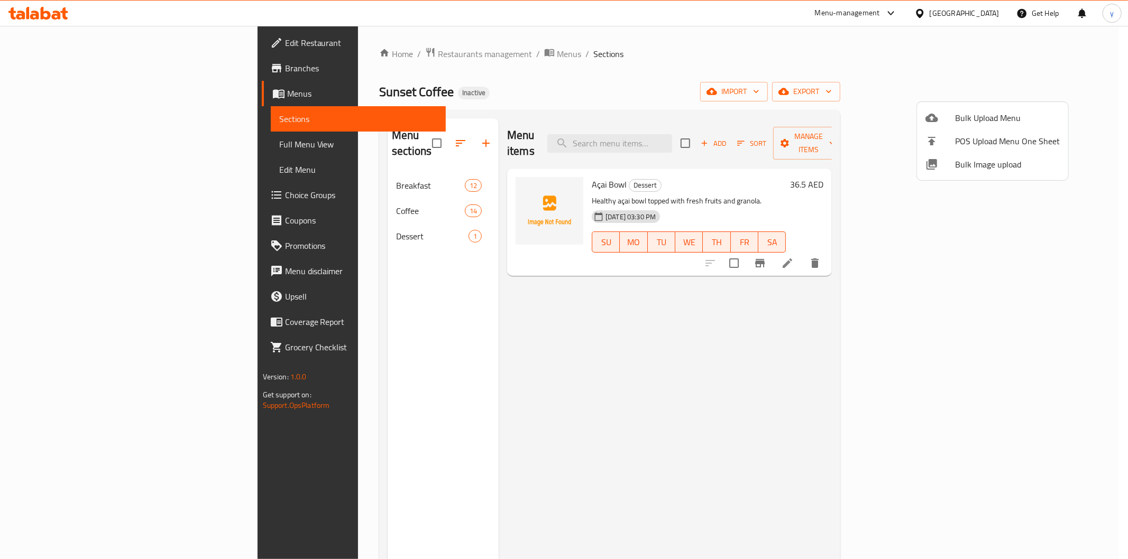
click at [986, 87] on div at bounding box center [564, 279] width 1128 height 559
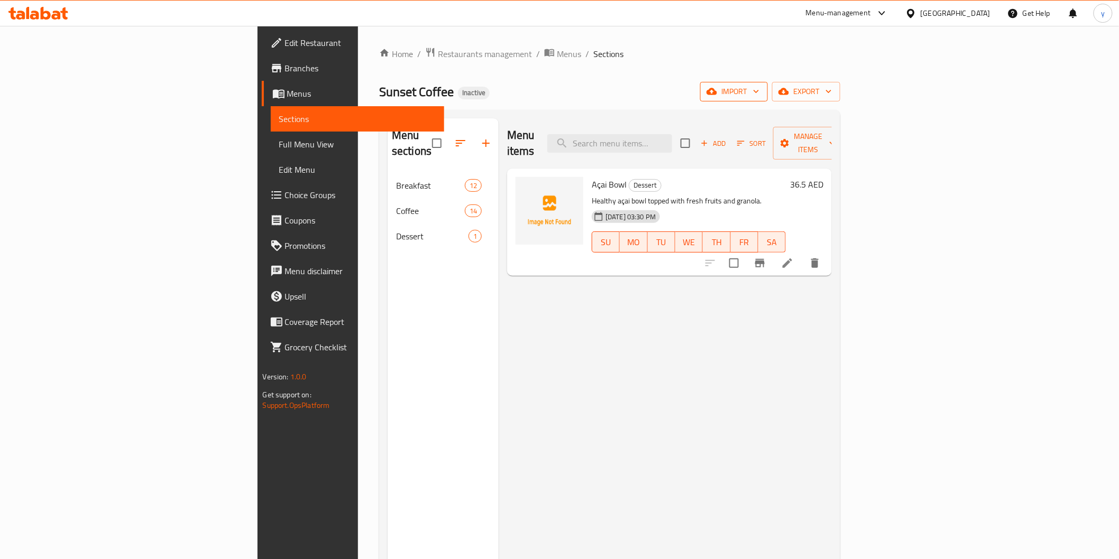
click at [759, 96] on span "import" at bounding box center [734, 91] width 51 height 13
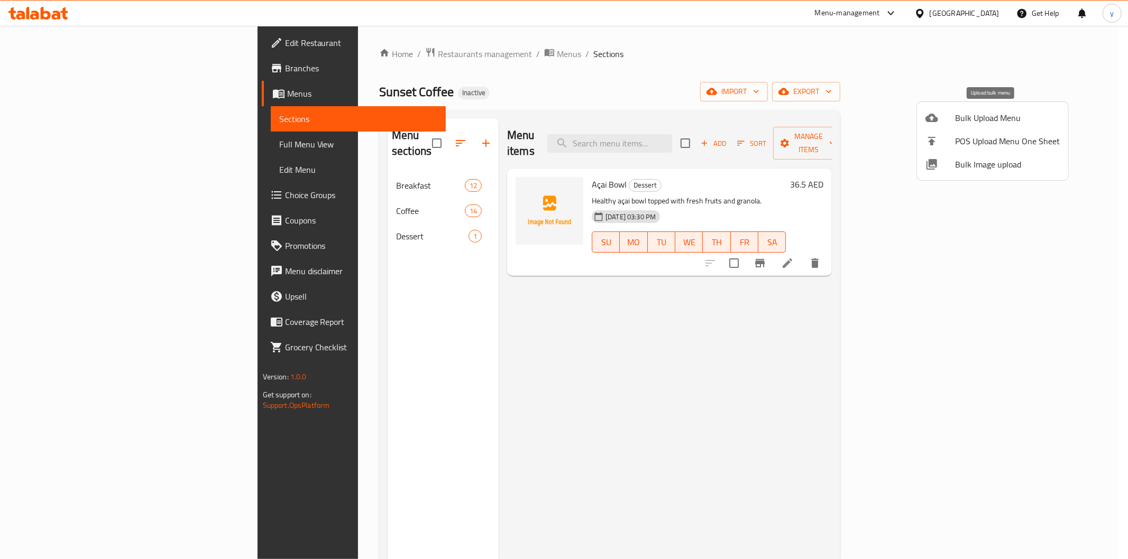
click at [980, 113] on span "Bulk Upload Menu" at bounding box center [1007, 118] width 105 height 13
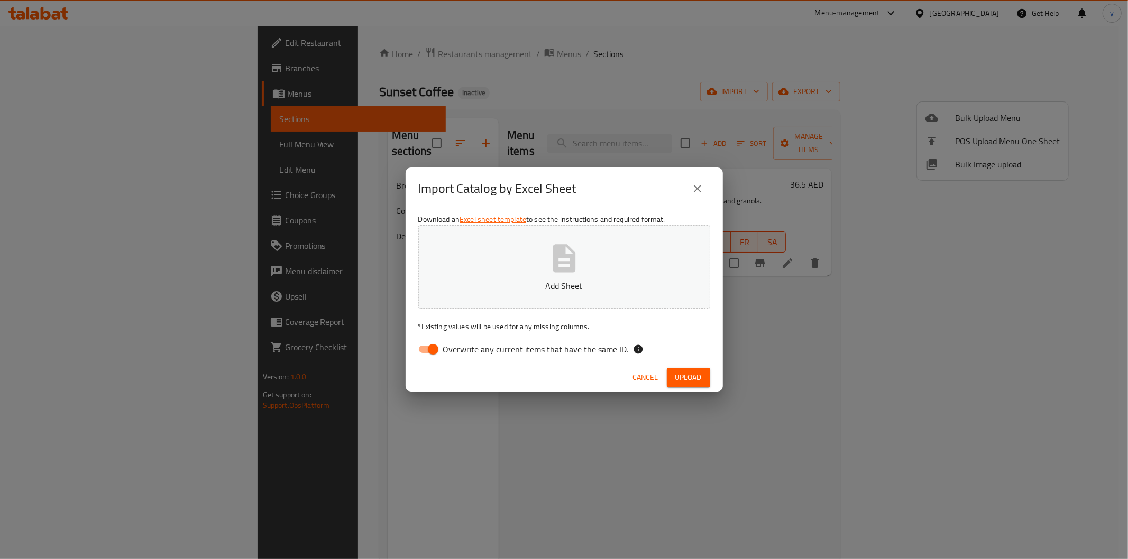
click at [701, 186] on icon "close" at bounding box center [697, 188] width 13 height 13
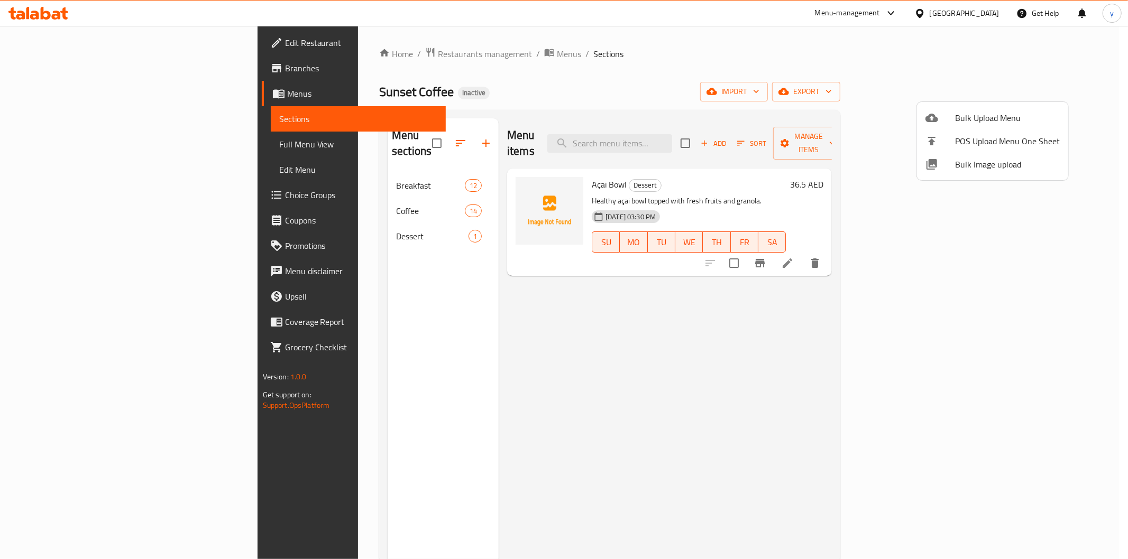
click at [378, 172] on div at bounding box center [564, 279] width 1128 height 559
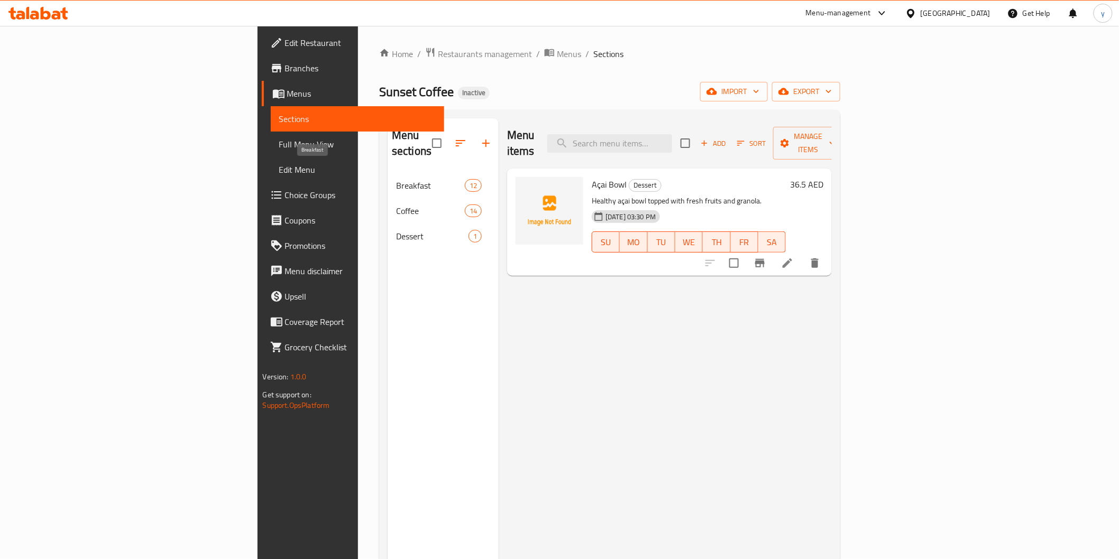
drag, startPoint x: 378, startPoint y: 172, endPoint x: 439, endPoint y: 108, distance: 88.6
click at [439, 108] on div "Home / Restaurants management / Menus / Sections Sunset Coffee Inactive import …" at bounding box center [609, 366] width 461 height 639
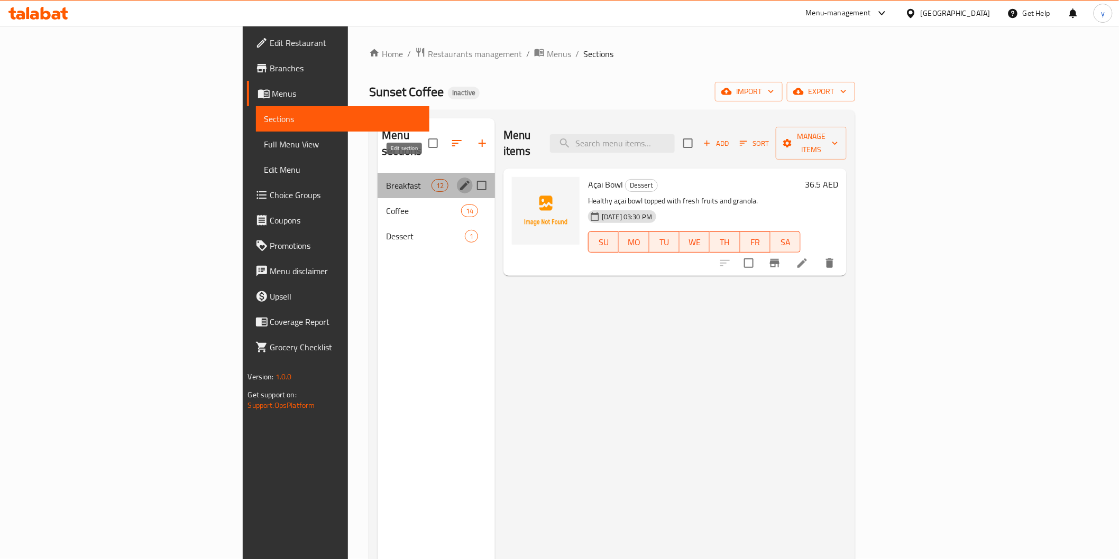
click at [460, 181] on icon "edit" at bounding box center [465, 186] width 10 height 10
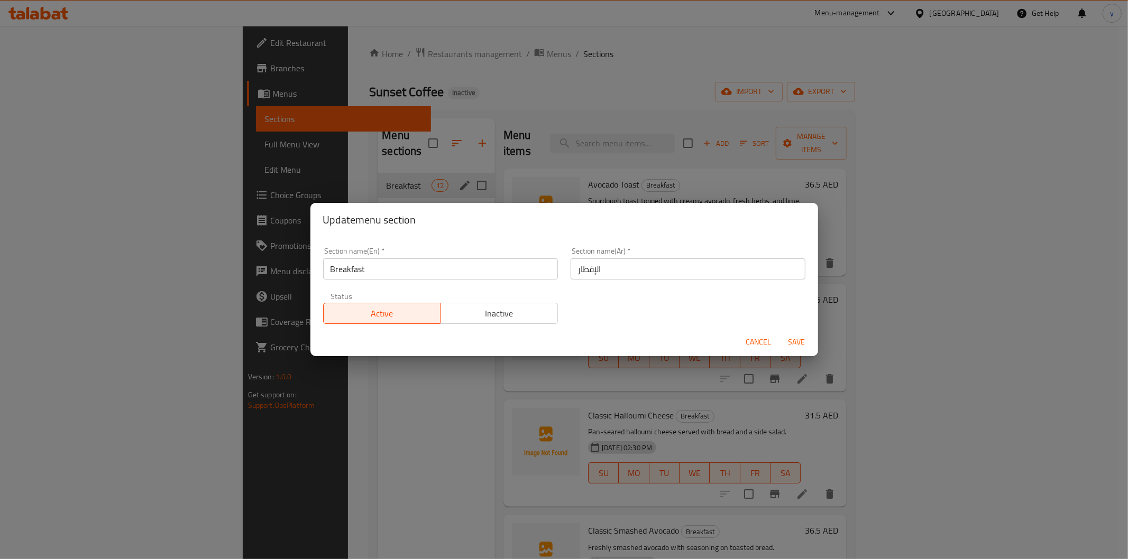
click at [521, 162] on div "Update menu section Section name(En)   * Breakfast Section name(En) * Section n…" at bounding box center [564, 279] width 1128 height 559
click at [752, 345] on span "Cancel" at bounding box center [758, 342] width 25 height 13
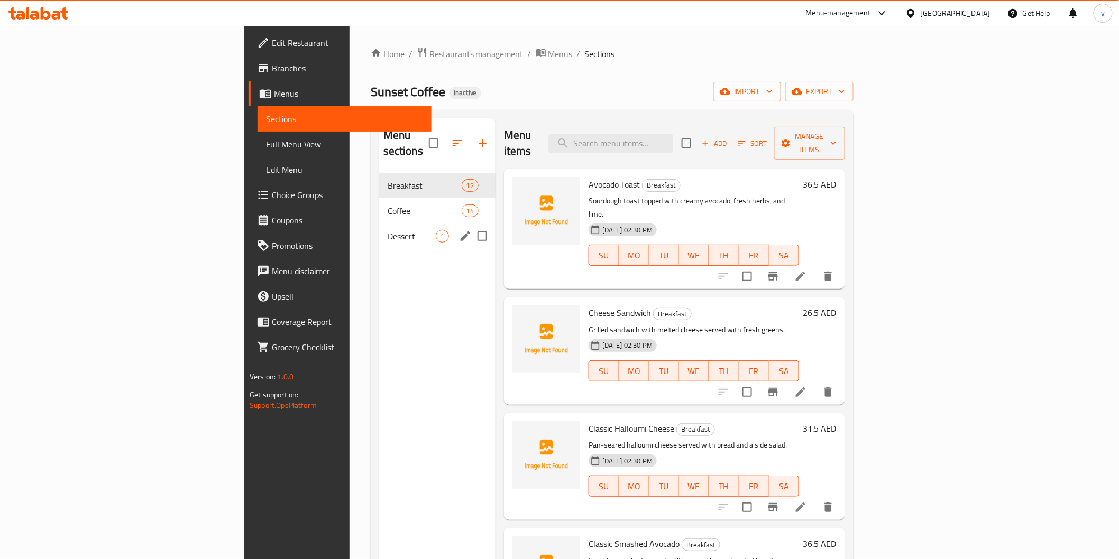
click at [471, 225] on input "Menu sections" at bounding box center [482, 236] width 22 height 22
checkbox input "true"
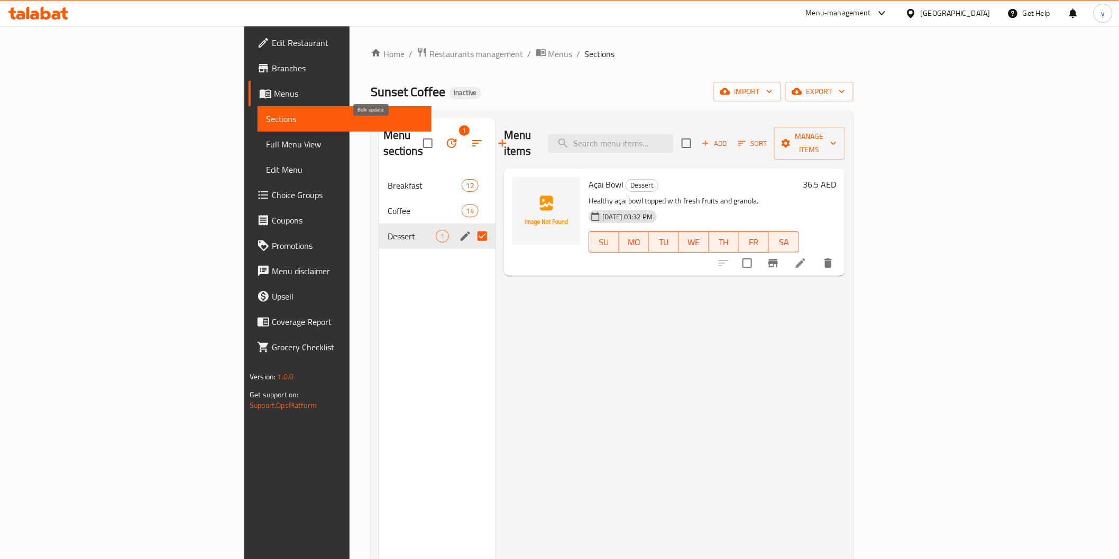
click at [445, 137] on icon "button" at bounding box center [451, 143] width 13 height 13
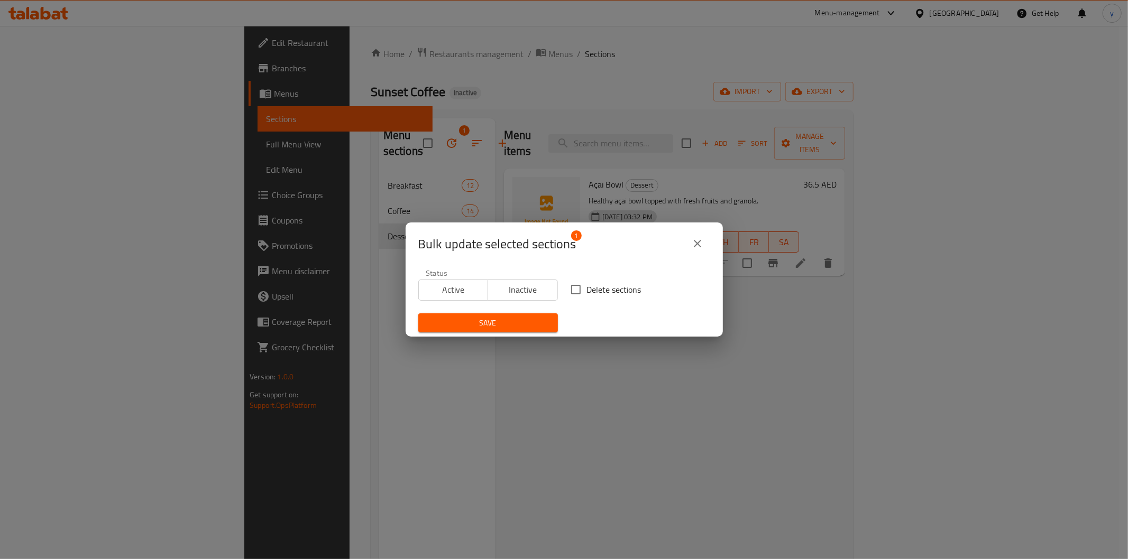
click at [575, 291] on input "Delete sections" at bounding box center [576, 290] width 22 height 22
checkbox input "true"
click at [522, 324] on span "Save" at bounding box center [488, 323] width 123 height 13
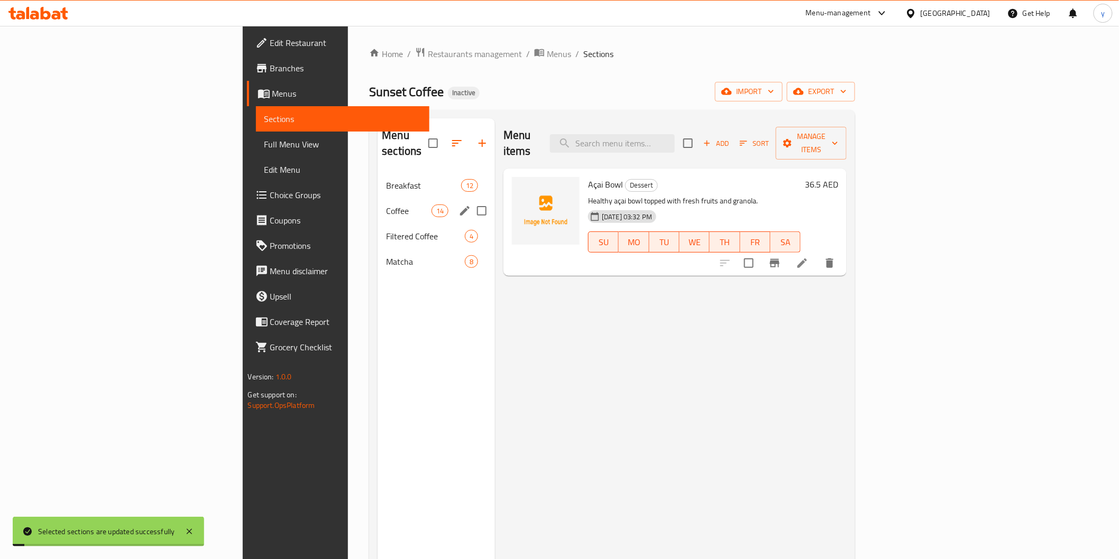
click at [471, 200] on input "Menu sections" at bounding box center [482, 211] width 22 height 22
checkbox input "true"
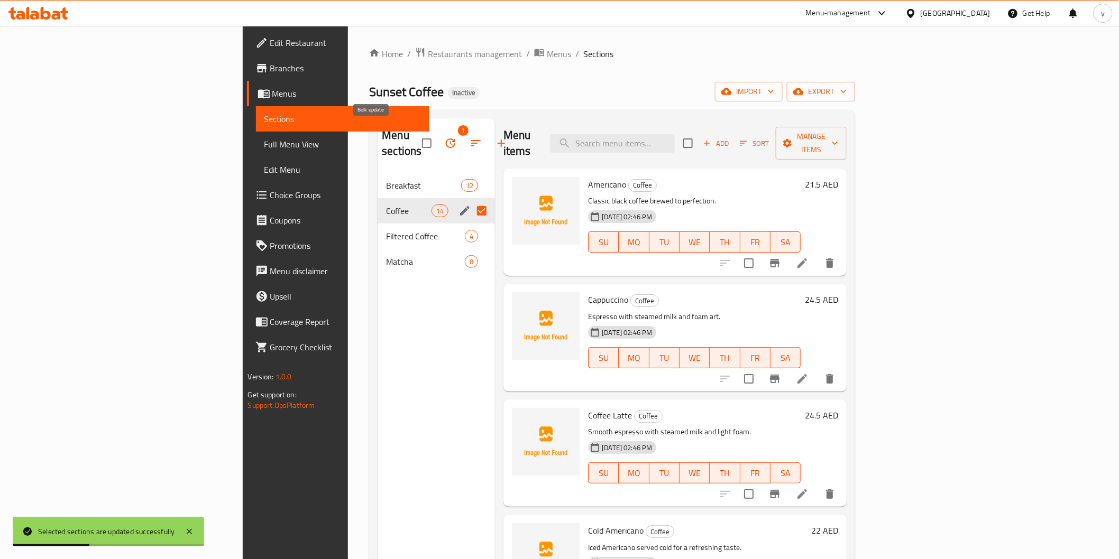
click at [444, 140] on icon "button" at bounding box center [450, 143] width 13 height 13
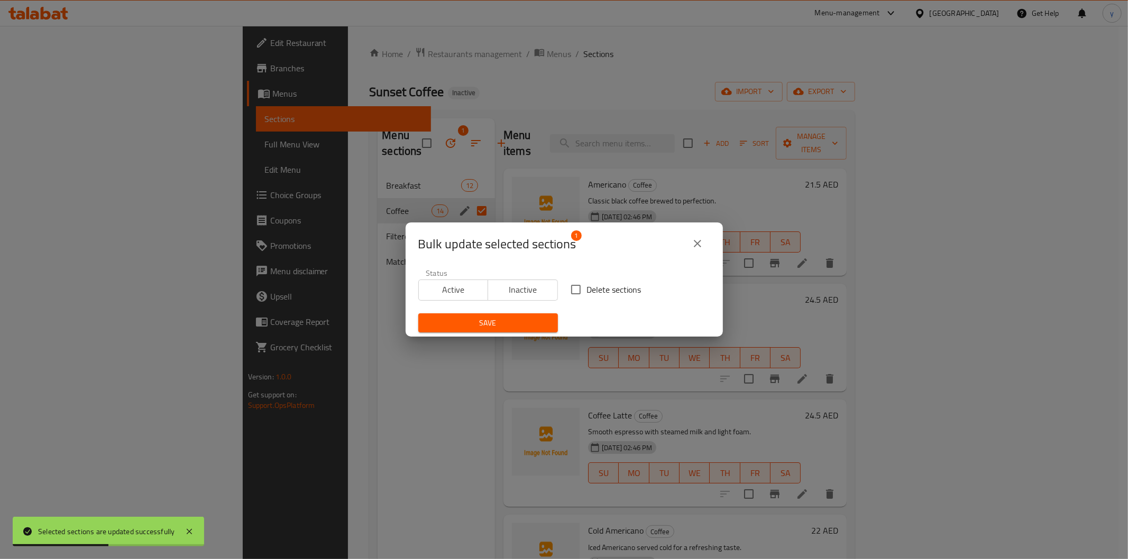
click at [599, 288] on span "Delete sections" at bounding box center [614, 289] width 54 height 13
click at [587, 288] on input "Delete sections" at bounding box center [576, 290] width 22 height 22
checkbox input "true"
click at [508, 316] on button "Save" at bounding box center [488, 324] width 140 height 20
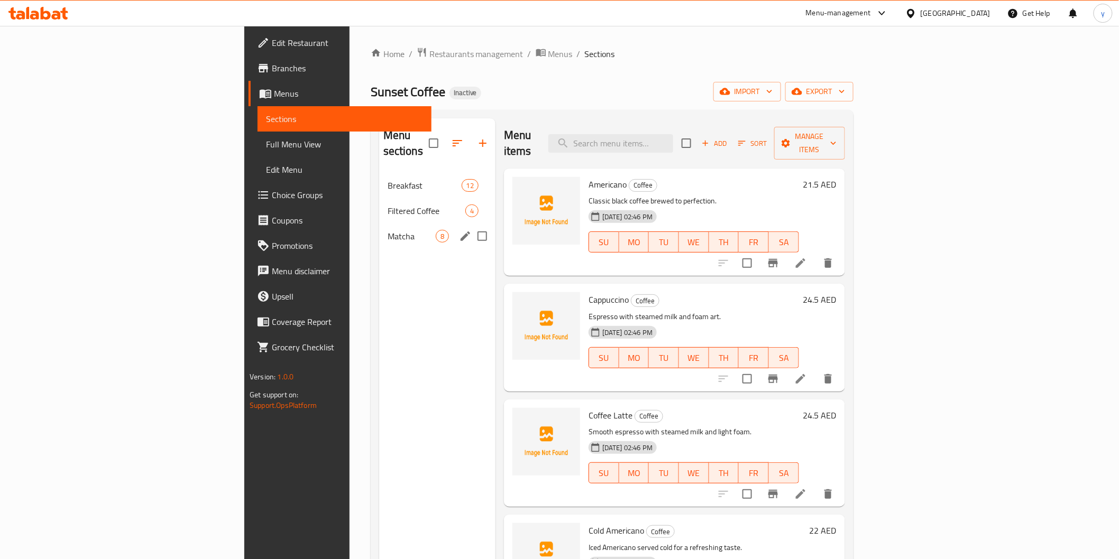
click at [471, 225] on input "Menu sections" at bounding box center [482, 236] width 22 height 22
checkbox input "true"
click at [556, 76] on div "Home / Restaurants management / Menus / Sections Sunset Coffee Inactive import …" at bounding box center [612, 366] width 483 height 639
click at [773, 94] on span "import" at bounding box center [747, 91] width 51 height 13
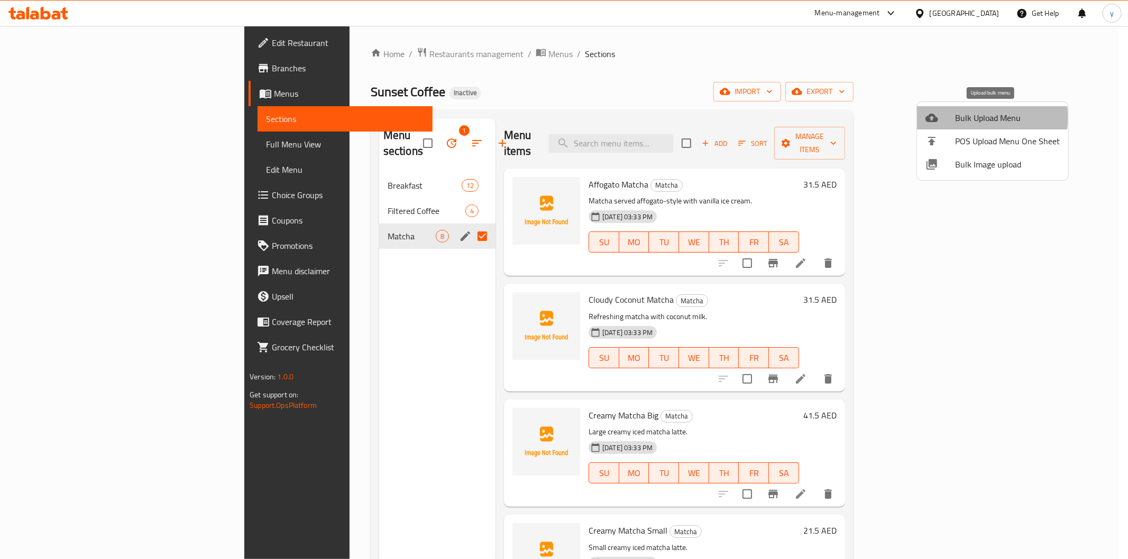
click at [985, 117] on span "Bulk Upload Menu" at bounding box center [1007, 118] width 105 height 13
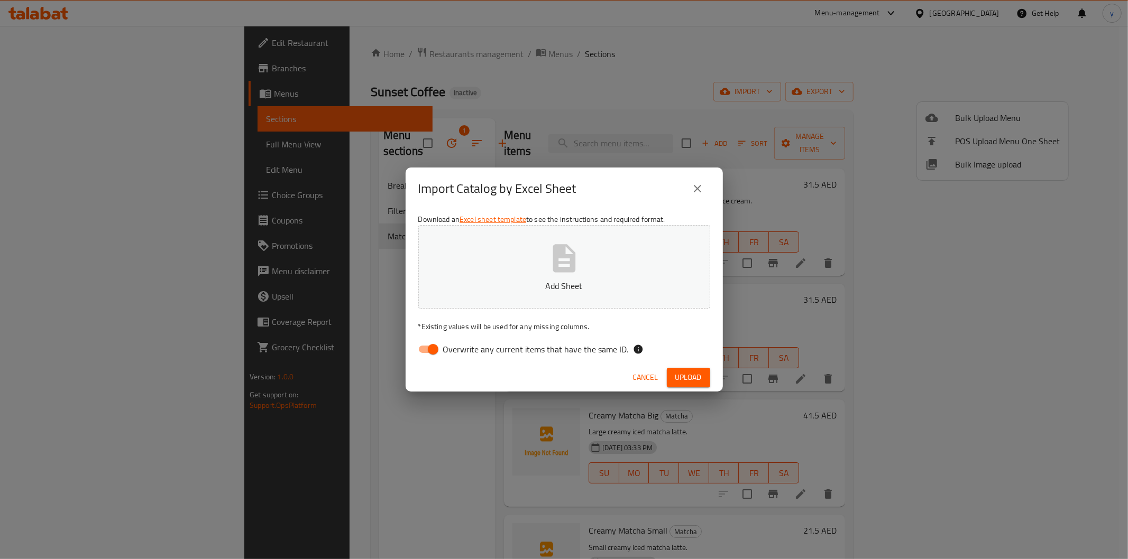
click at [436, 353] on input "Overwrite any current items that have the same ID." at bounding box center [433, 349] width 60 height 20
checkbox input "false"
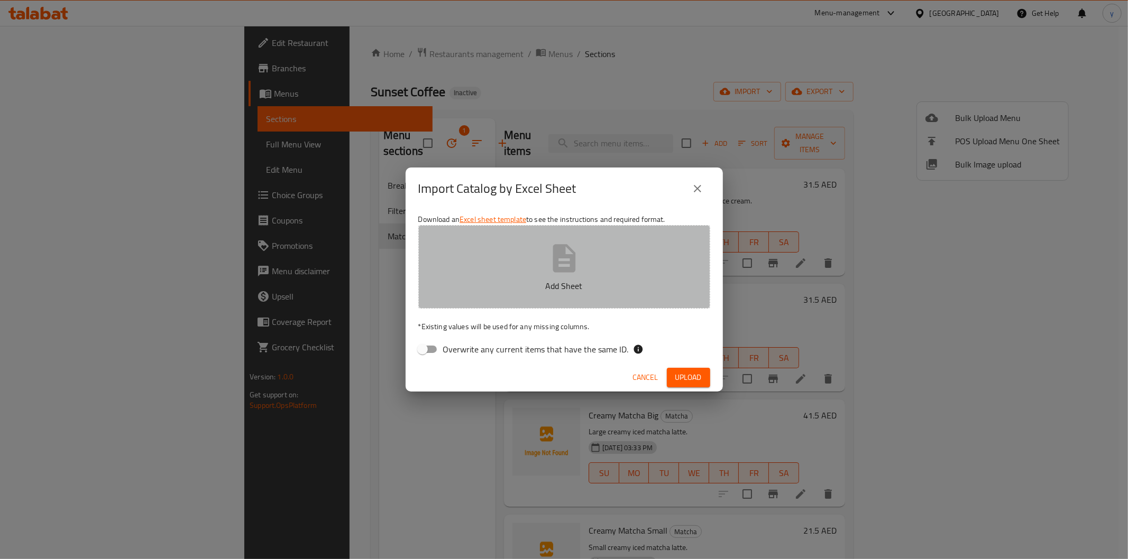
click at [530, 263] on button "Add Sheet" at bounding box center [564, 267] width 292 height 84
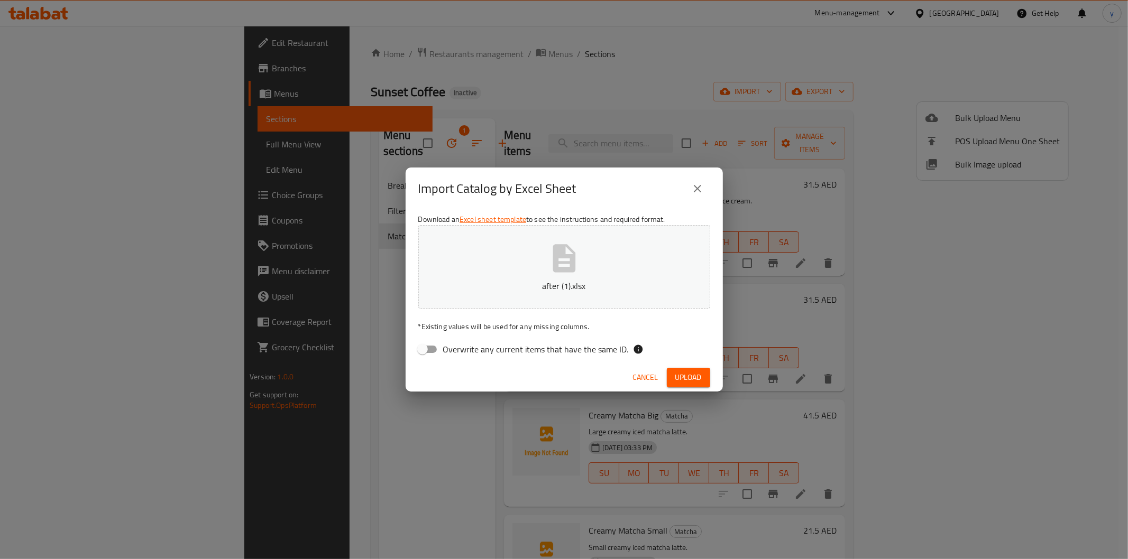
click at [686, 376] on span "Upload" at bounding box center [688, 377] width 26 height 13
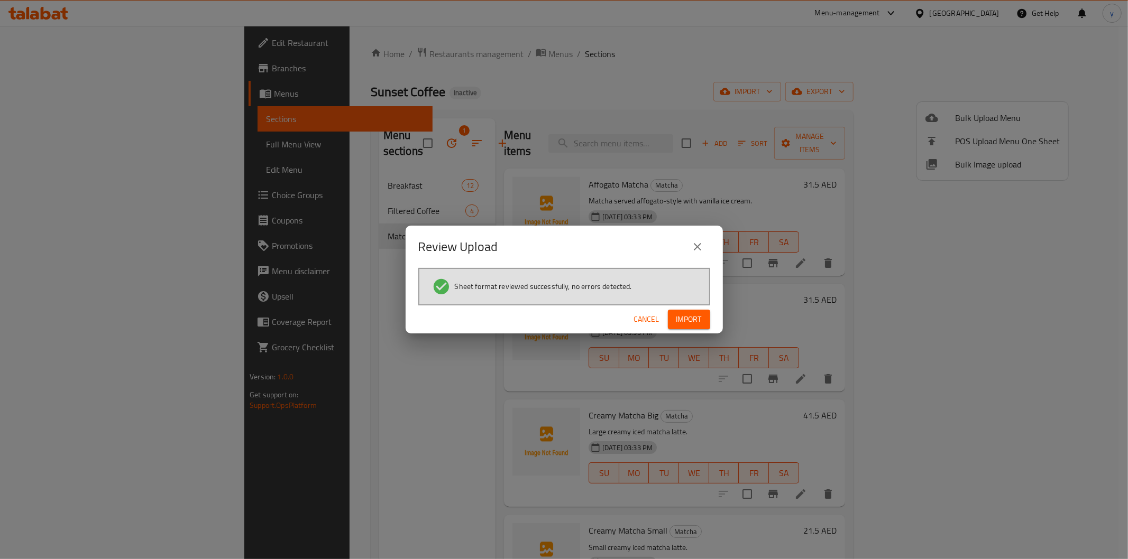
click at [684, 324] on span "Import" at bounding box center [688, 319] width 25 height 13
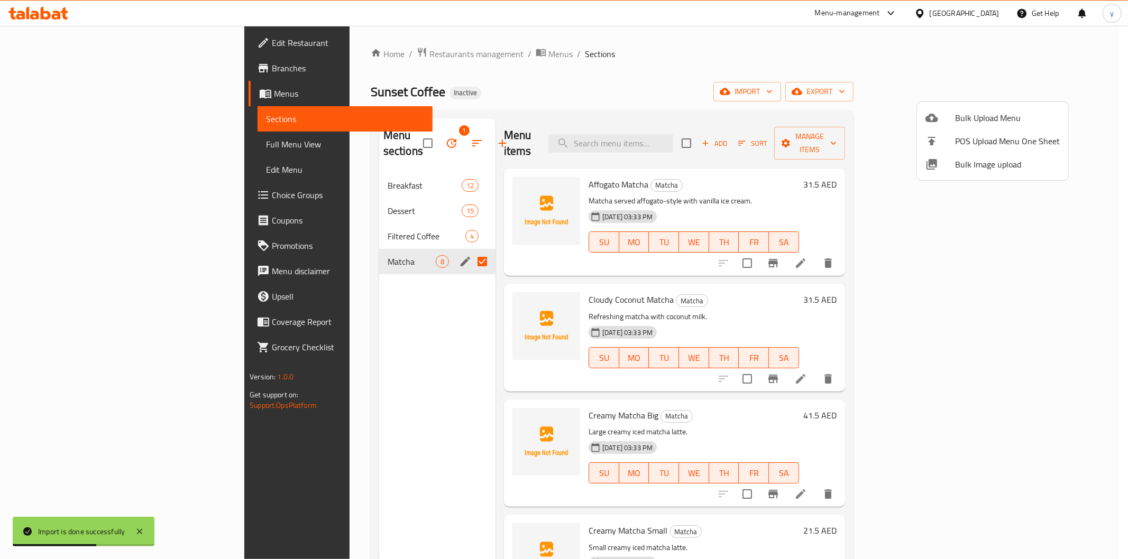
click at [337, 346] on div at bounding box center [564, 279] width 1128 height 559
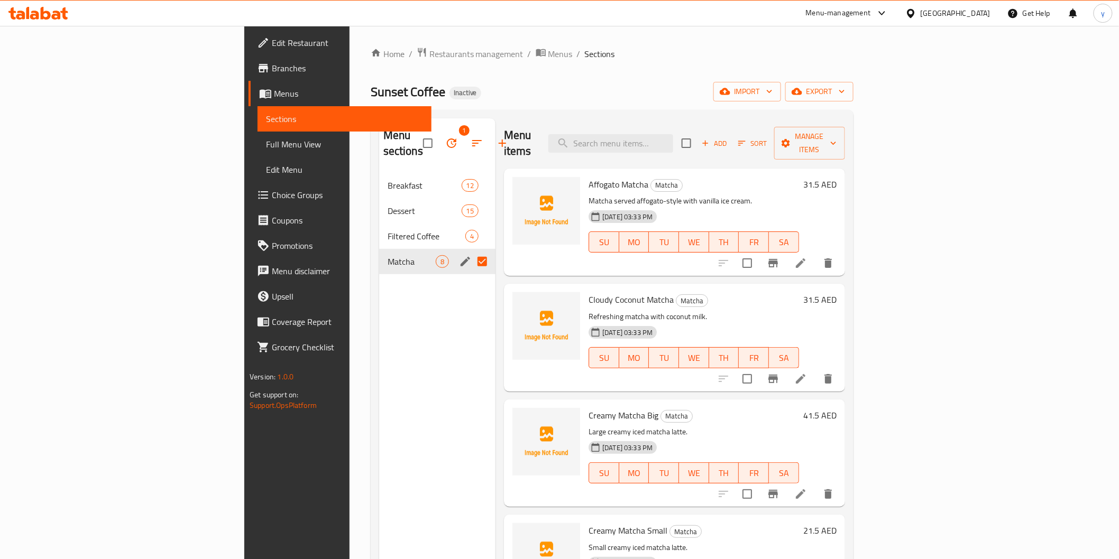
click at [379, 343] on div "Menu sections 1 Breakfast 12 Dessert 15 Filtered Coffee 4 Matcha 8" at bounding box center [437, 397] width 116 height 559
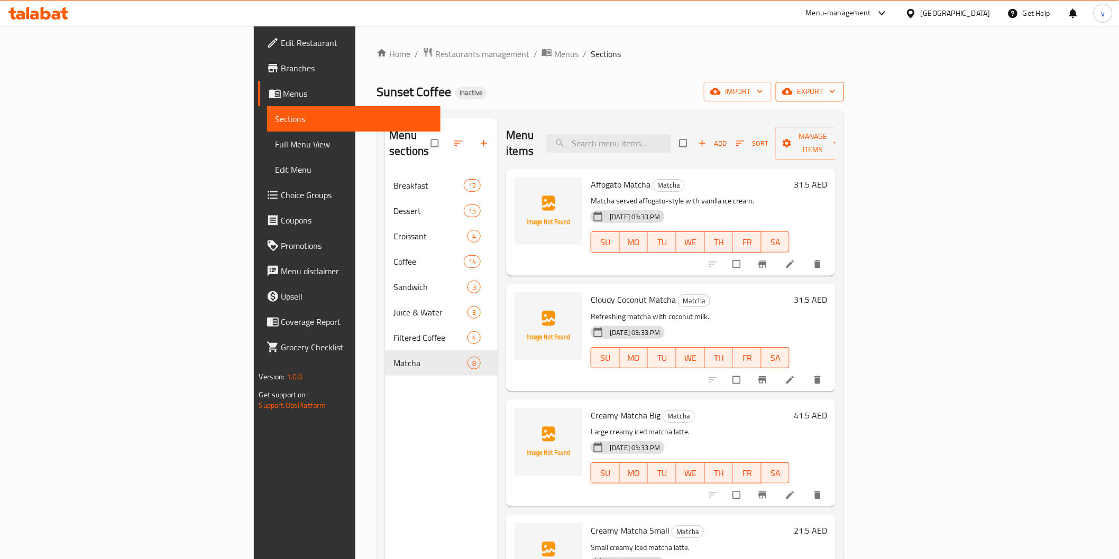
click at [835, 86] on span "export" at bounding box center [809, 91] width 51 height 13
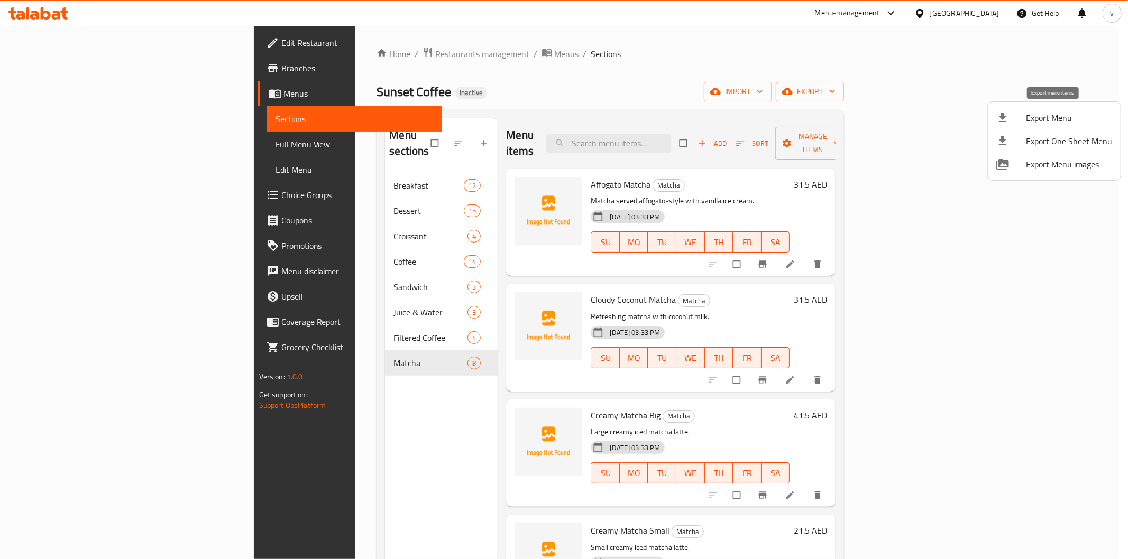
click at [1040, 113] on span "Export Menu" at bounding box center [1069, 118] width 86 height 13
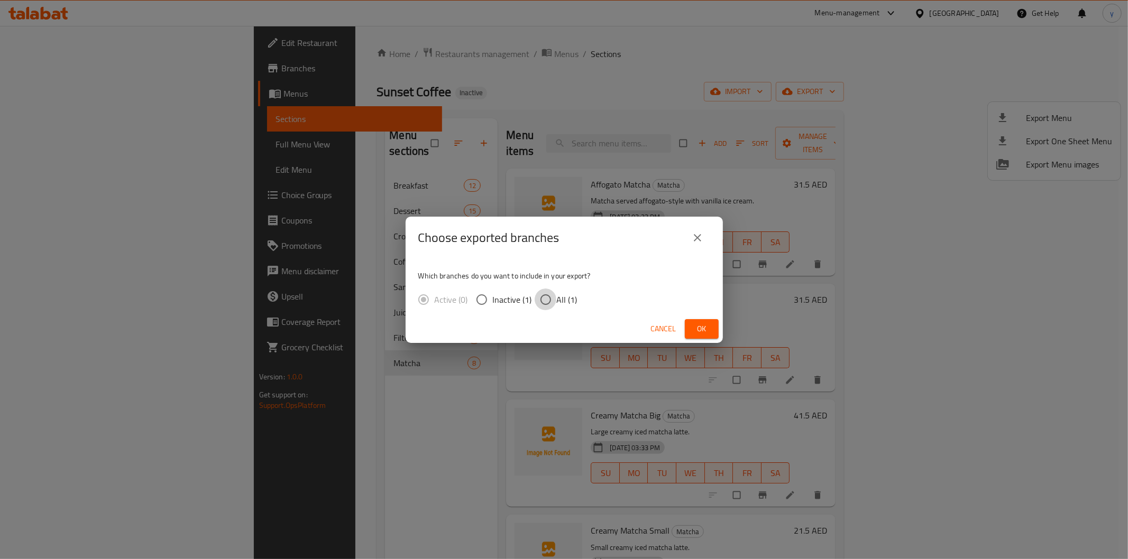
click at [539, 297] on input "All (1)" at bounding box center [546, 300] width 22 height 22
radio input "true"
click at [704, 324] on span "Ok" at bounding box center [701, 329] width 17 height 13
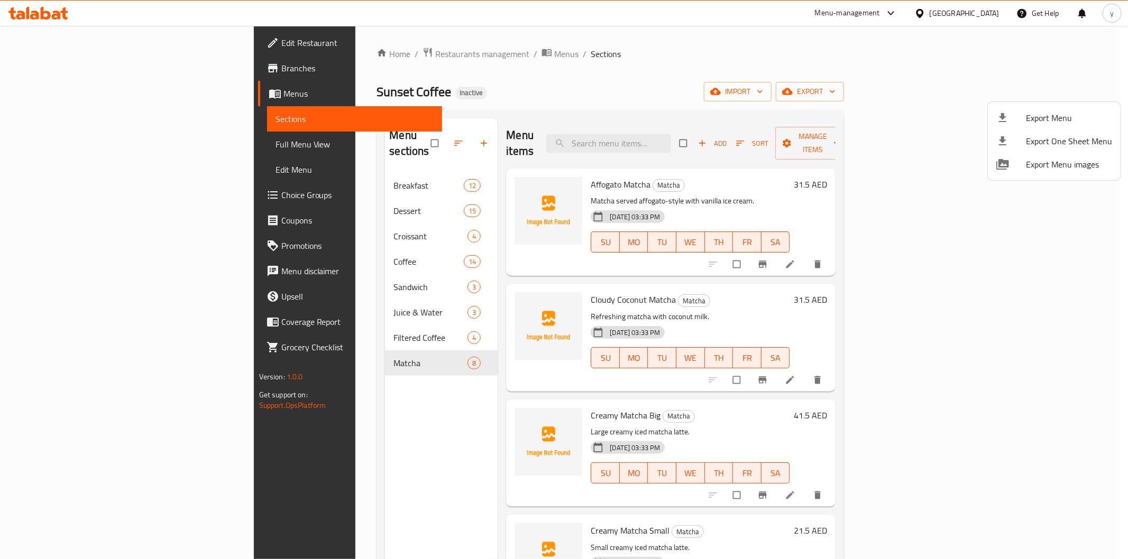
click at [35, 140] on div at bounding box center [564, 279] width 1128 height 559
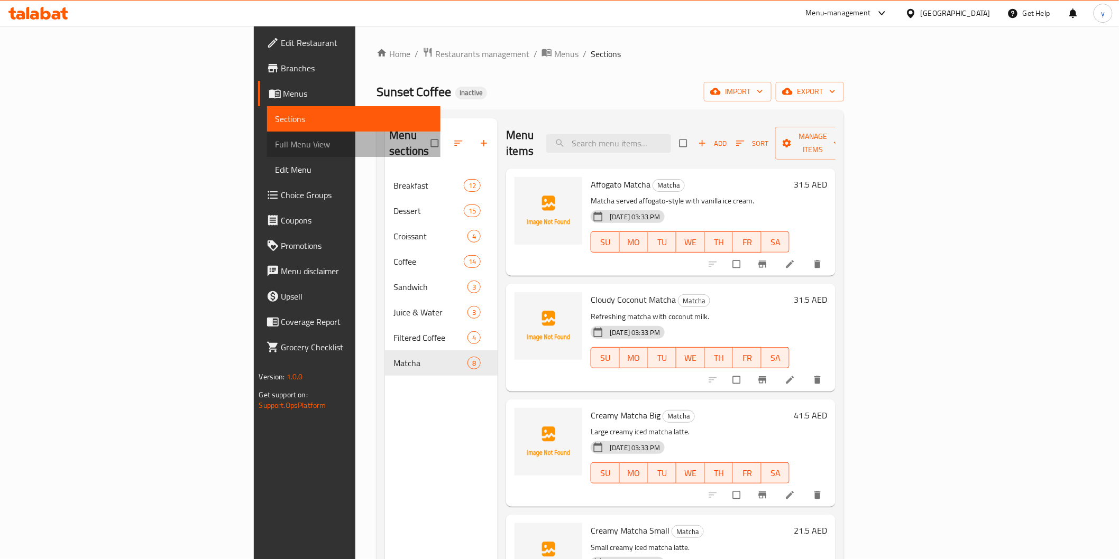
click at [276, 141] on span "Full Menu View" at bounding box center [354, 144] width 157 height 13
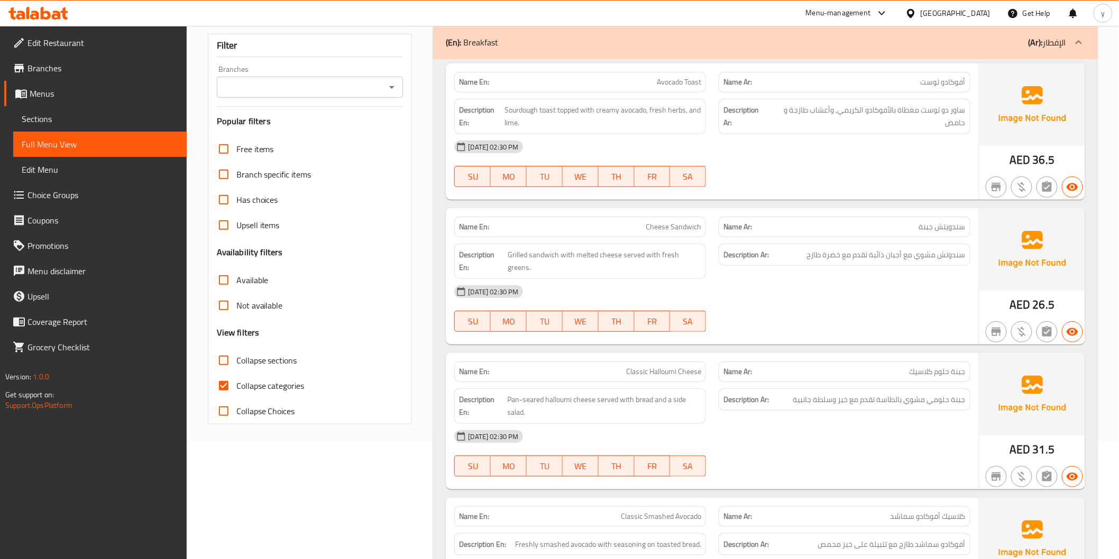
scroll to position [117, 0]
click at [231, 381] on input "Collapse categories" at bounding box center [223, 385] width 25 height 25
checkbox input "false"
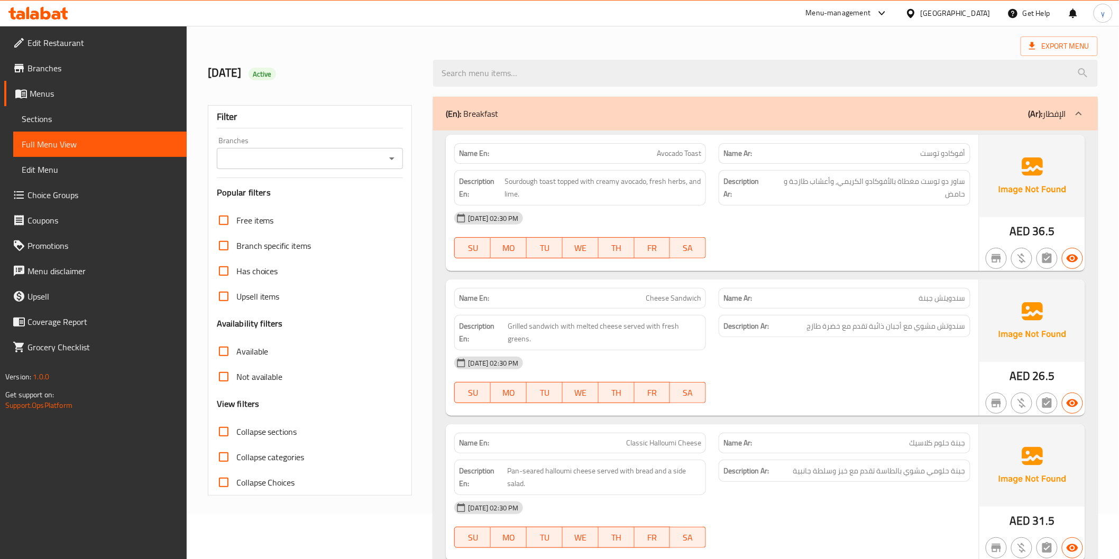
scroll to position [0, 0]
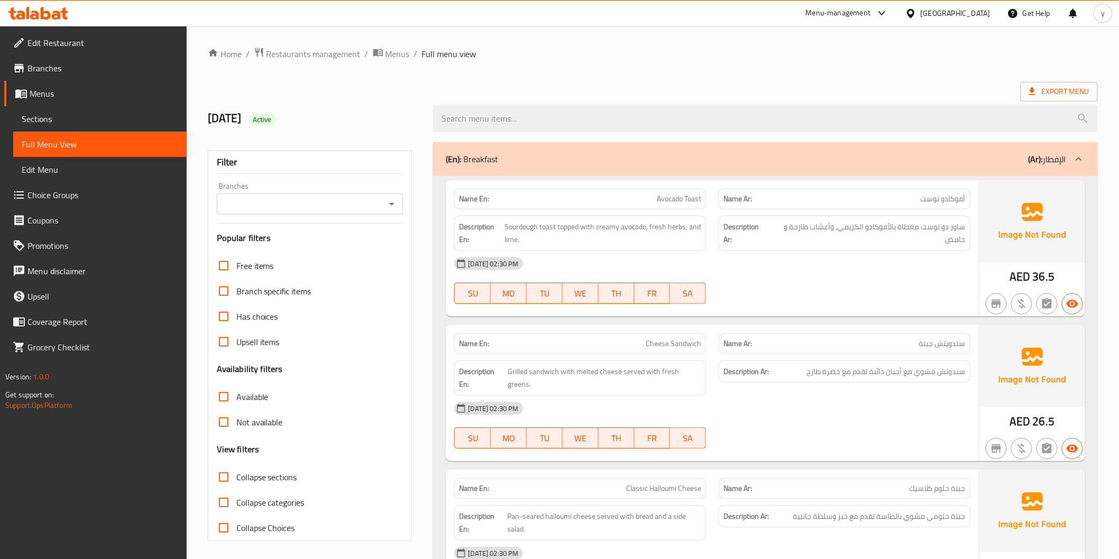
click at [118, 86] on link "Menus" at bounding box center [95, 93] width 182 height 25
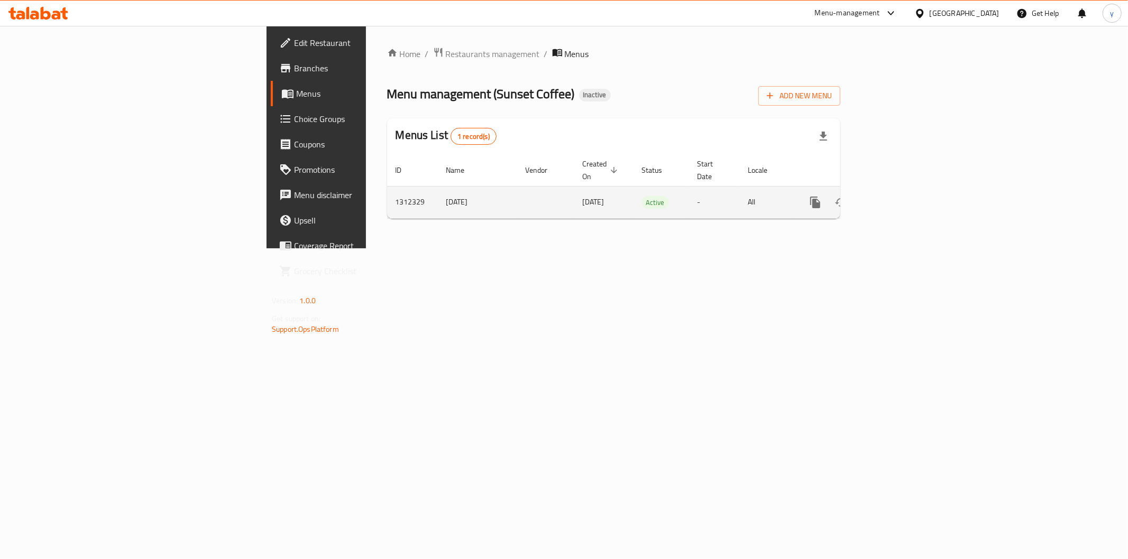
click at [904, 191] on link "enhanced table" at bounding box center [891, 202] width 25 height 25
